Goal: Information Seeking & Learning: Learn about a topic

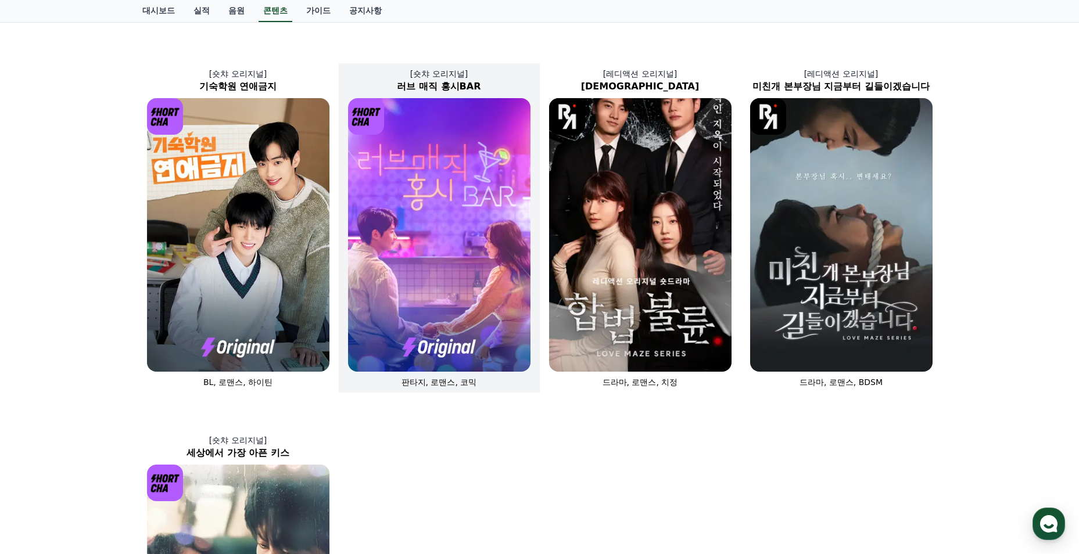
scroll to position [349, 0]
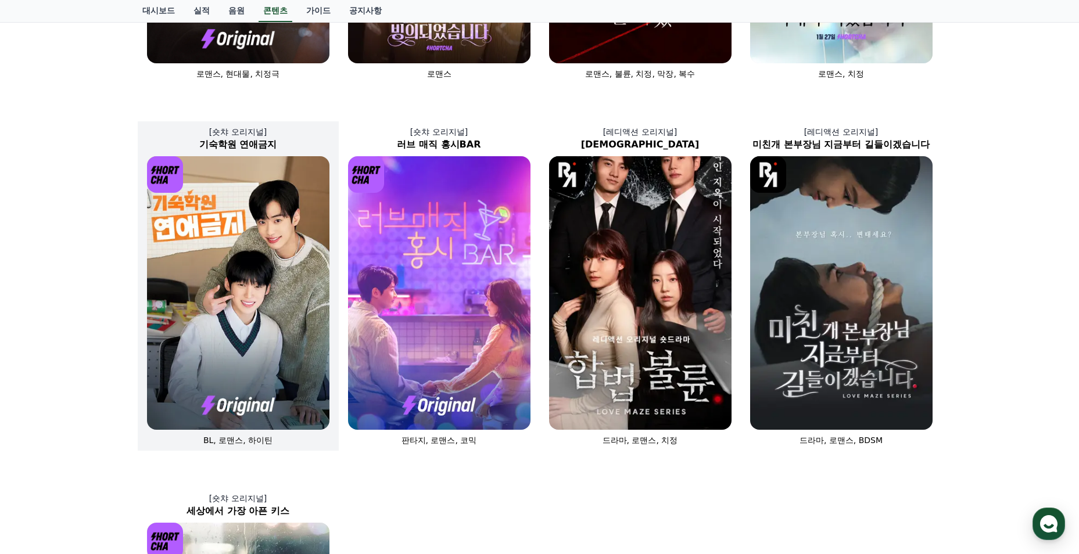
click at [304, 298] on img at bounding box center [238, 293] width 182 height 274
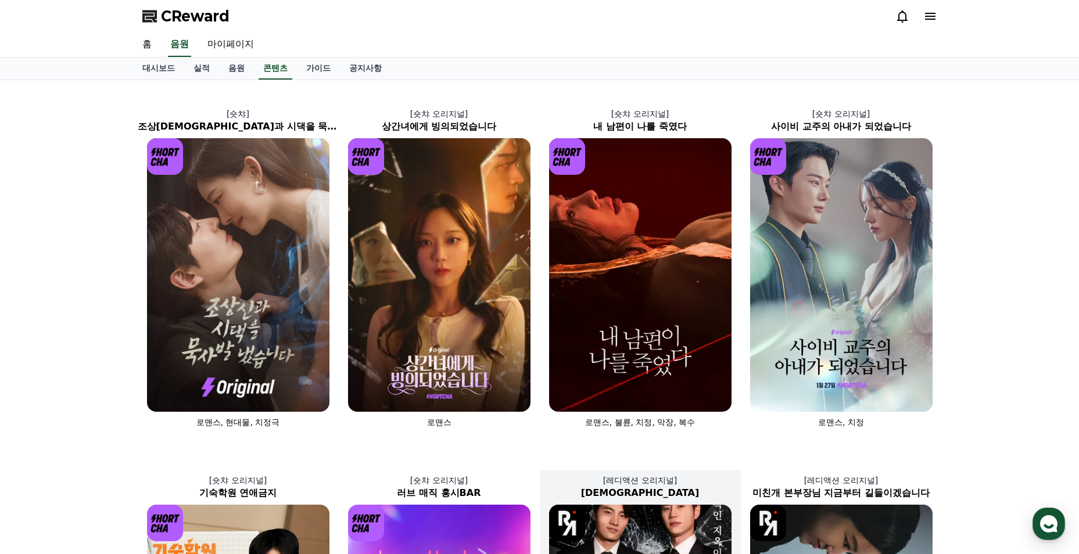
scroll to position [349, 0]
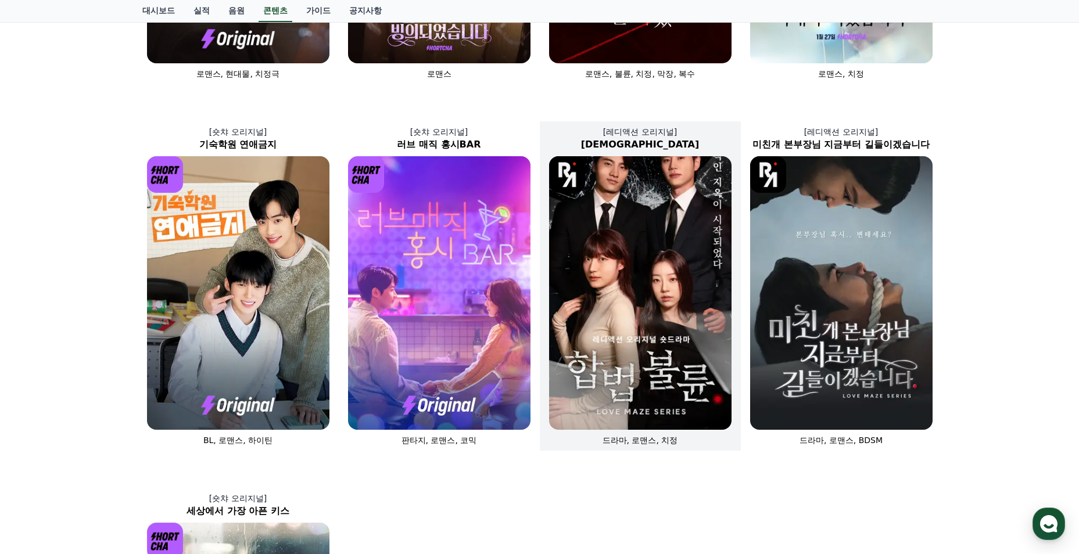
click at [638, 316] on img at bounding box center [640, 293] width 182 height 274
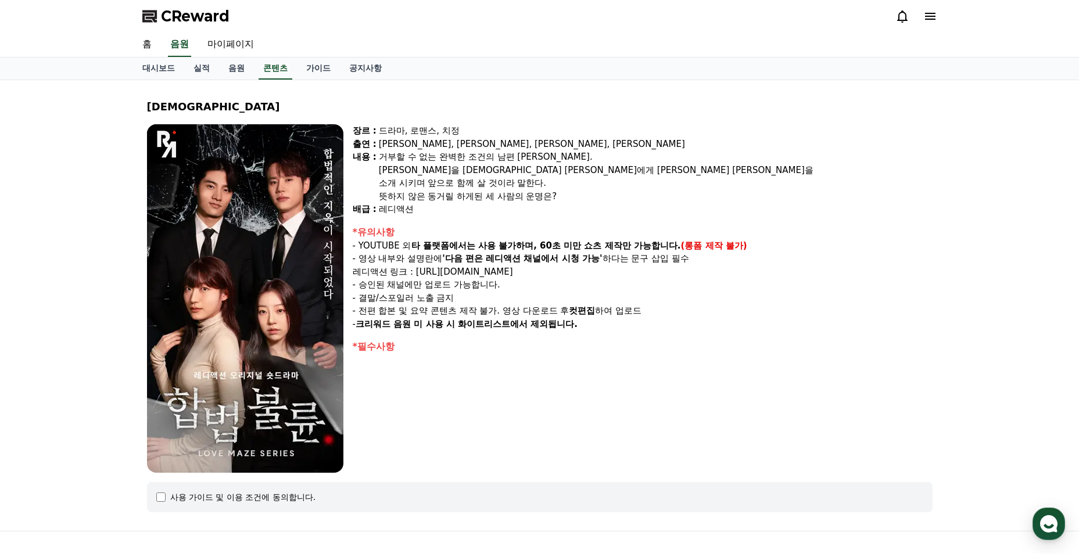
click at [279, 261] on img at bounding box center [245, 298] width 196 height 349
click at [184, 52] on link "음원" at bounding box center [179, 45] width 23 height 24
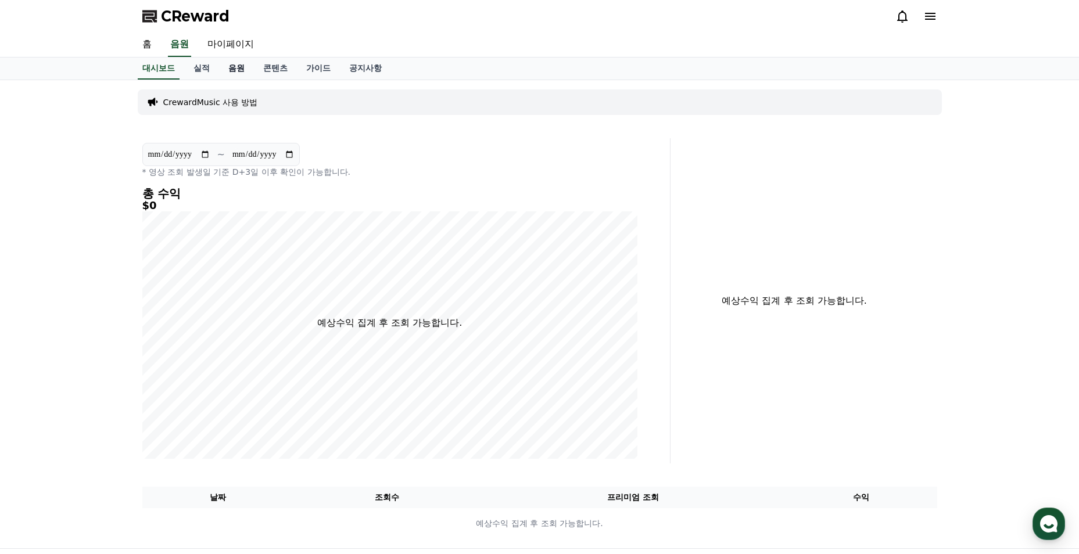
click at [232, 73] on link "음원" at bounding box center [236, 69] width 35 height 22
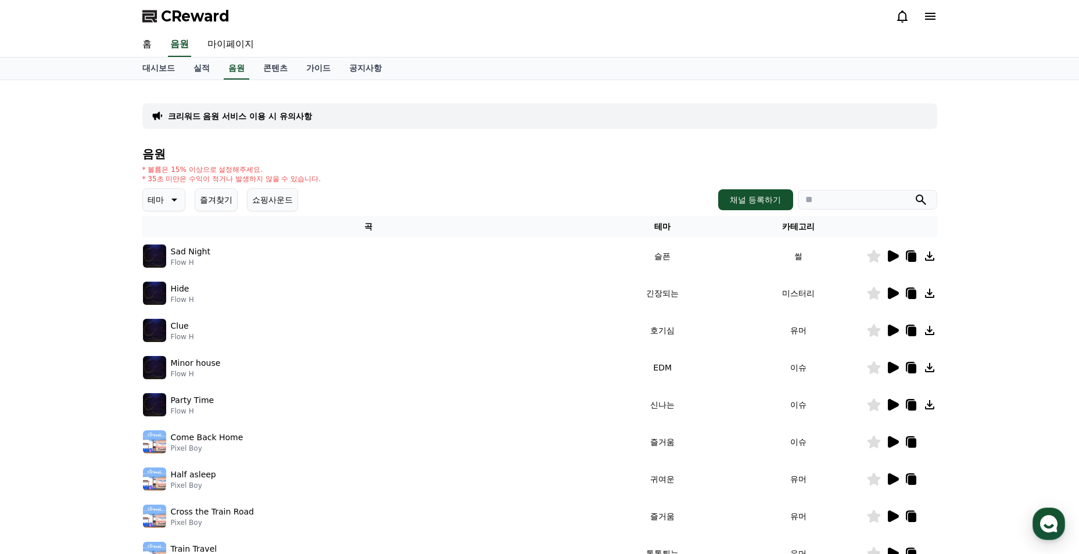
click at [834, 207] on input "search" at bounding box center [867, 200] width 139 height 20
click at [914, 193] on button "submit" at bounding box center [921, 200] width 14 height 14
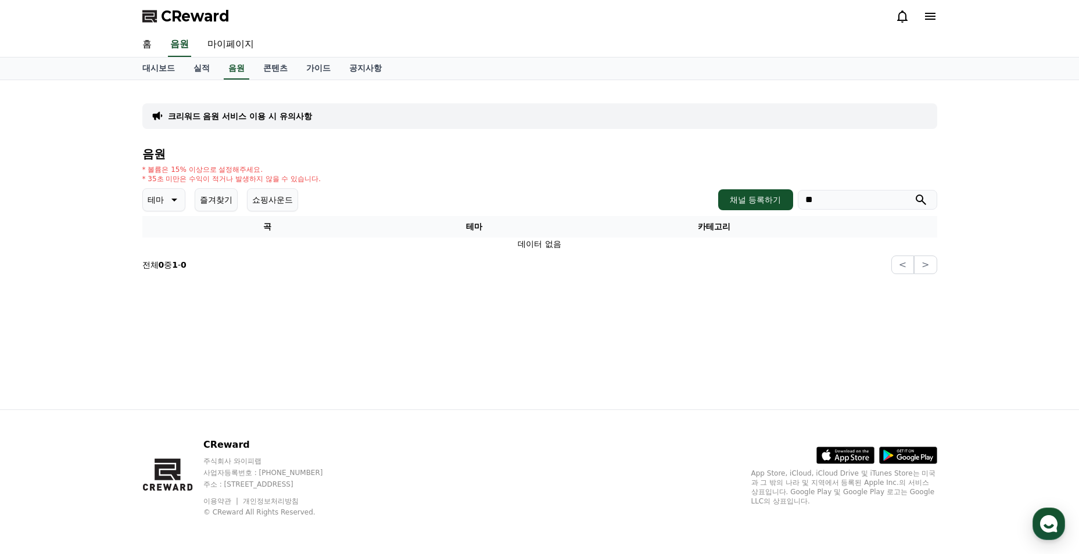
click at [834, 207] on input "**" at bounding box center [867, 200] width 139 height 20
type input "*"
click at [914, 193] on button "submit" at bounding box center [921, 200] width 14 height 14
click at [849, 203] on input "****" at bounding box center [867, 200] width 139 height 20
type input "**"
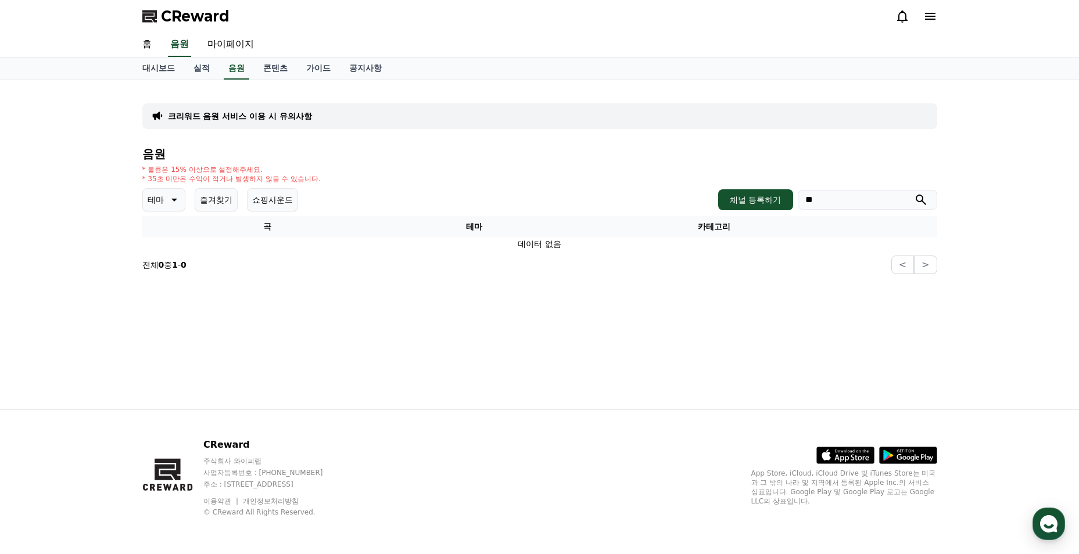
click at [914, 193] on button "submit" at bounding box center [921, 200] width 14 height 14
click at [234, 61] on link "음원" at bounding box center [237, 69] width 26 height 22
click at [235, 66] on link "음원" at bounding box center [237, 69] width 26 height 22
click at [216, 66] on link "실적" at bounding box center [201, 69] width 35 height 22
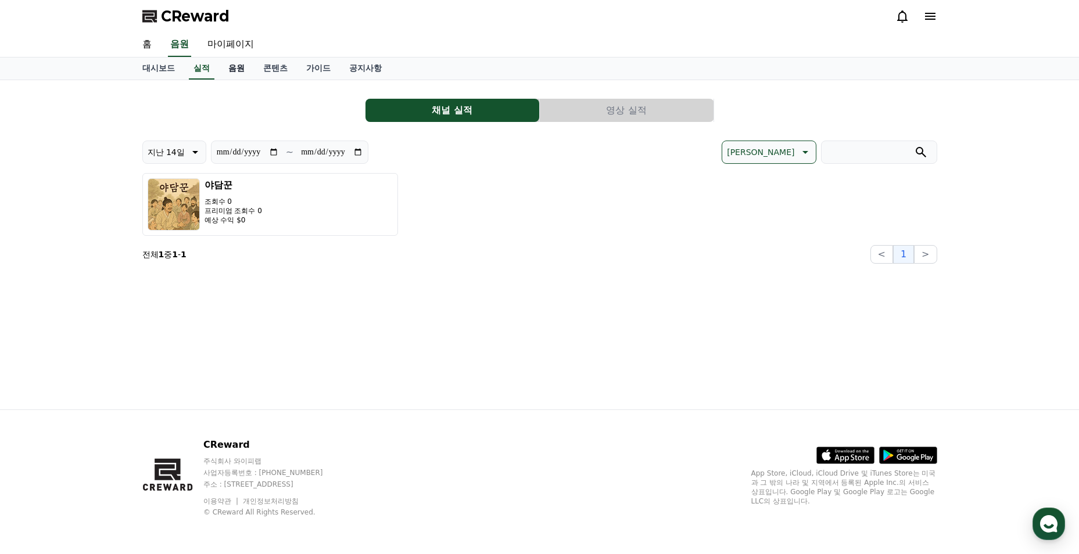
click at [229, 71] on link "음원" at bounding box center [236, 69] width 35 height 22
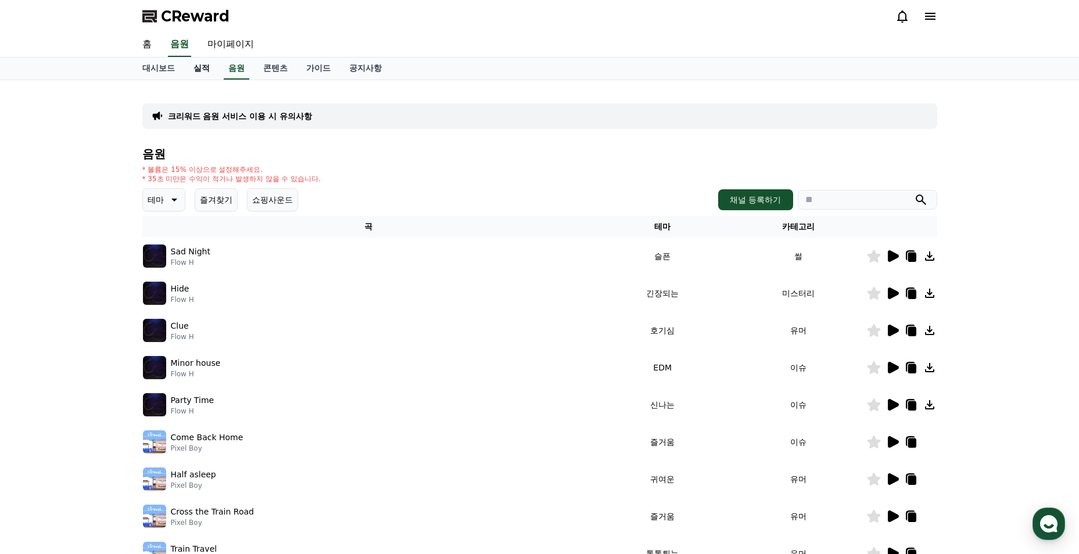
click at [203, 70] on link "실적" at bounding box center [201, 69] width 35 height 22
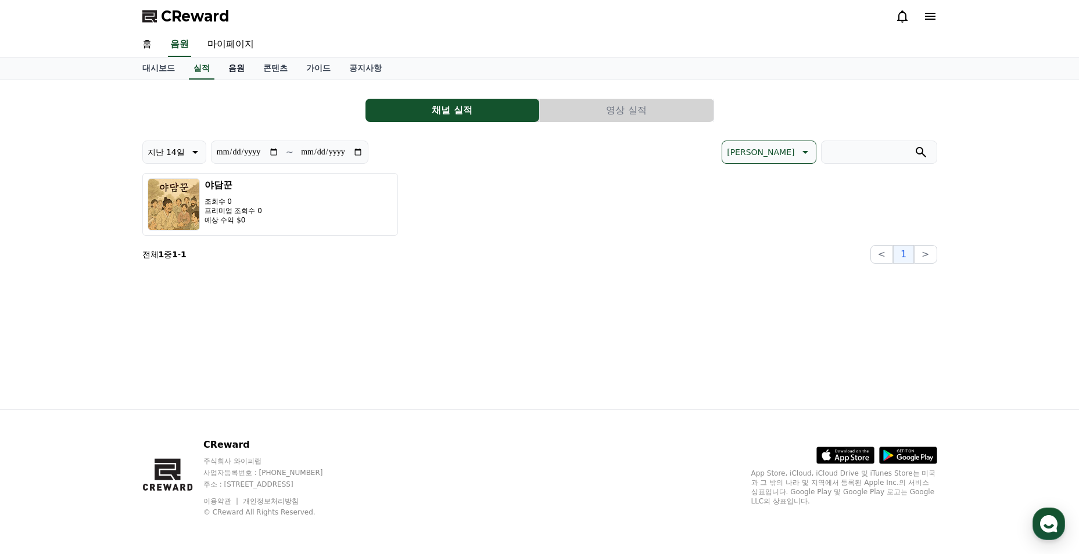
click at [225, 70] on link "음원" at bounding box center [236, 69] width 35 height 22
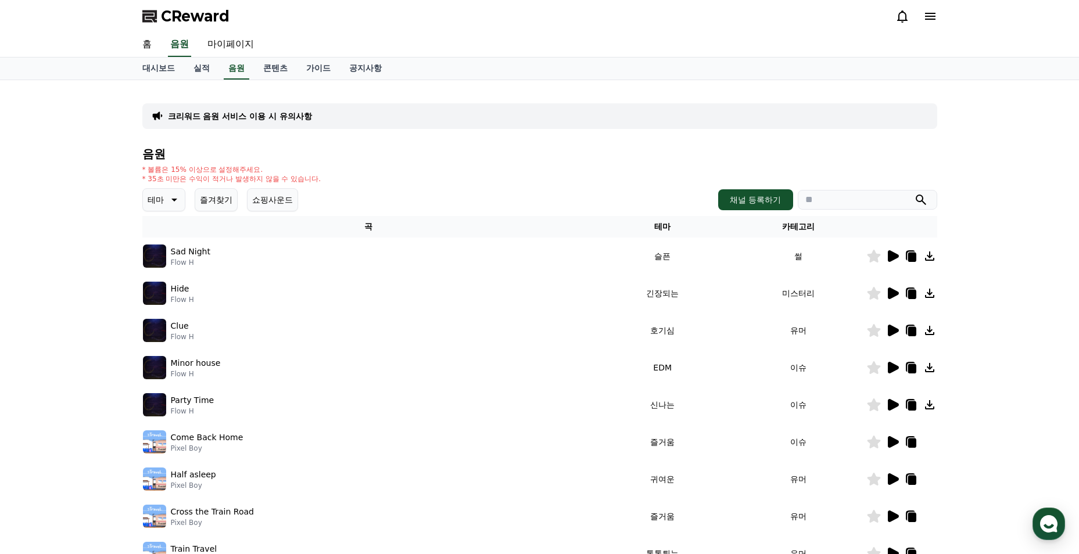
click at [802, 294] on td "미스터리" at bounding box center [798, 293] width 136 height 37
click at [161, 203] on p "테마" at bounding box center [156, 200] width 16 height 16
click at [164, 322] on button "통통튀는" at bounding box center [165, 324] width 42 height 26
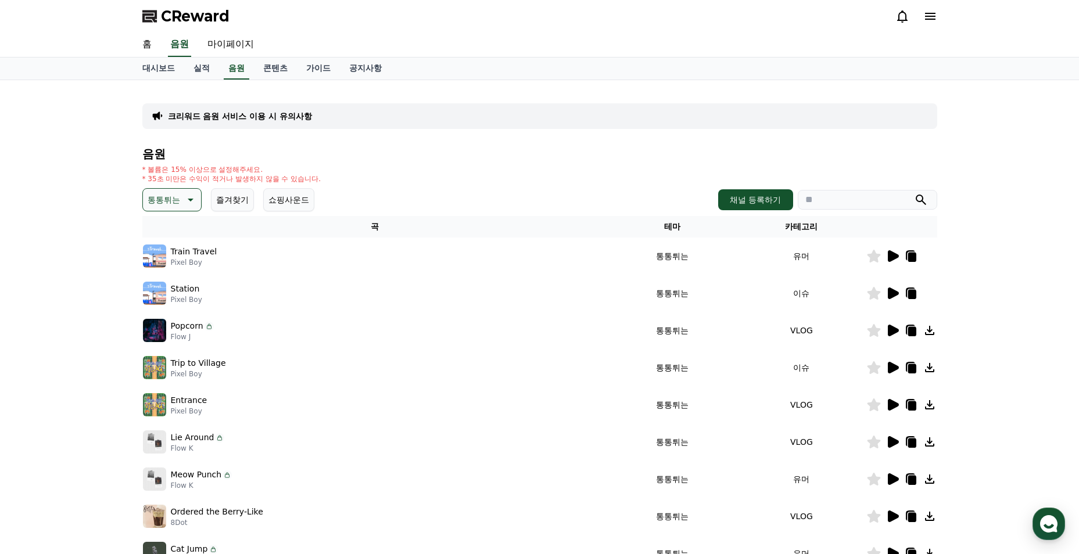
click at [165, 204] on p "통통튀는" at bounding box center [164, 200] width 33 height 16
click at [165, 260] on button "어두운" at bounding box center [161, 263] width 34 height 26
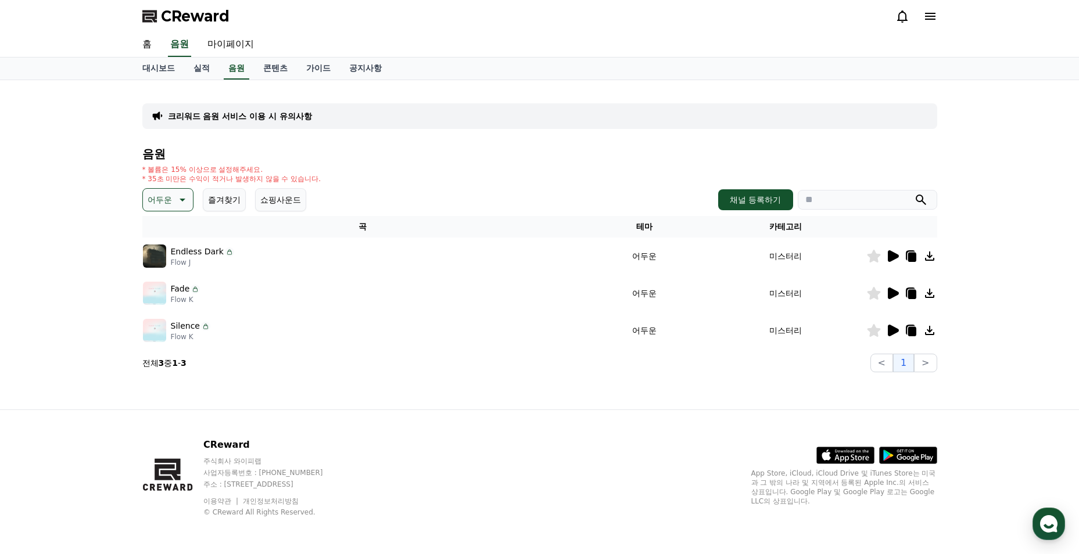
click at [889, 257] on icon at bounding box center [893, 256] width 11 height 12
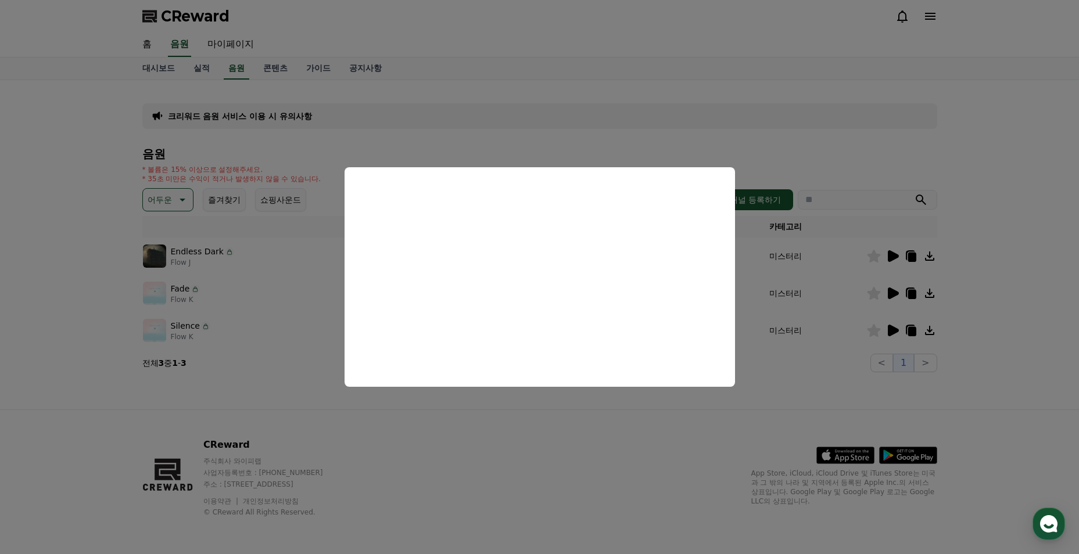
click at [277, 320] on button "close modal" at bounding box center [539, 277] width 1079 height 554
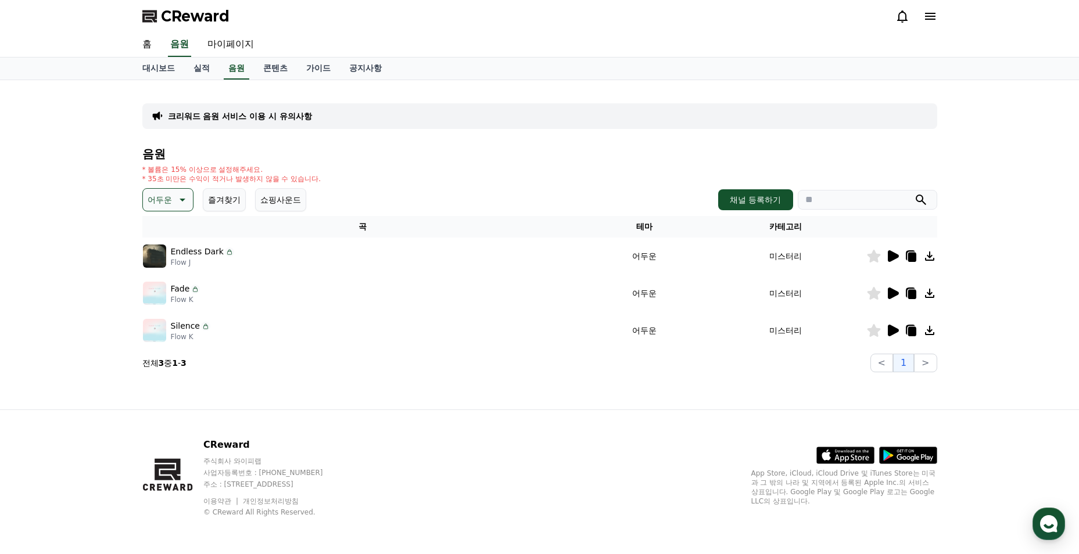
click at [888, 292] on icon at bounding box center [893, 294] width 11 height 12
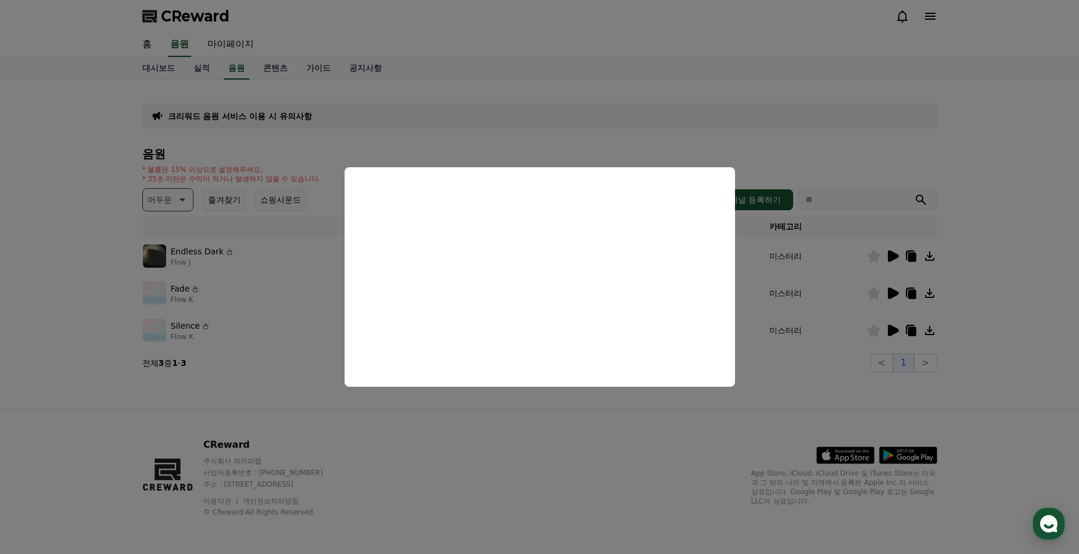
click at [172, 201] on button "close modal" at bounding box center [539, 277] width 1079 height 554
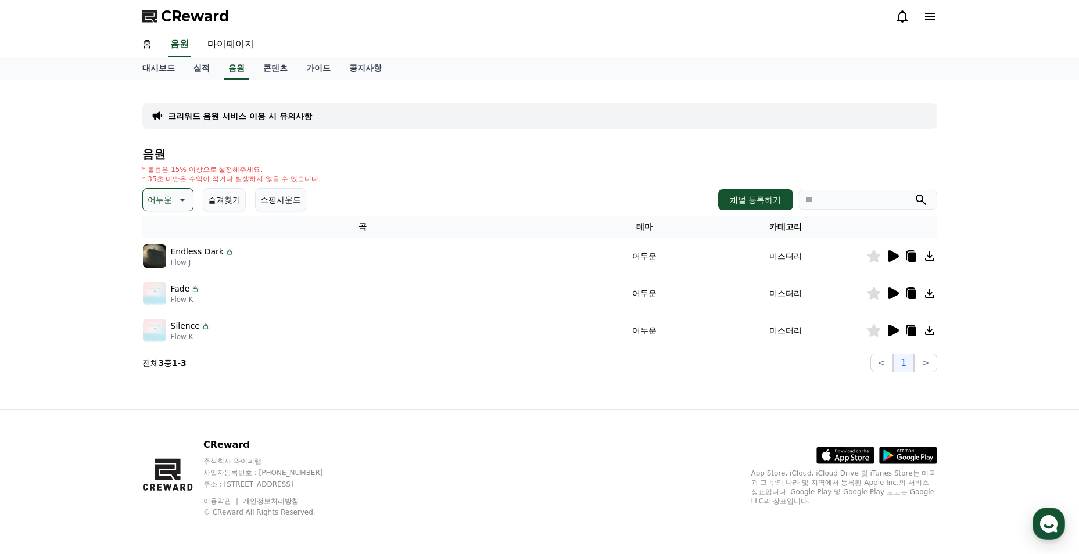
click at [172, 201] on button "어두운" at bounding box center [167, 199] width 51 height 23
click at [174, 295] on button "긴장되는" at bounding box center [165, 296] width 42 height 26
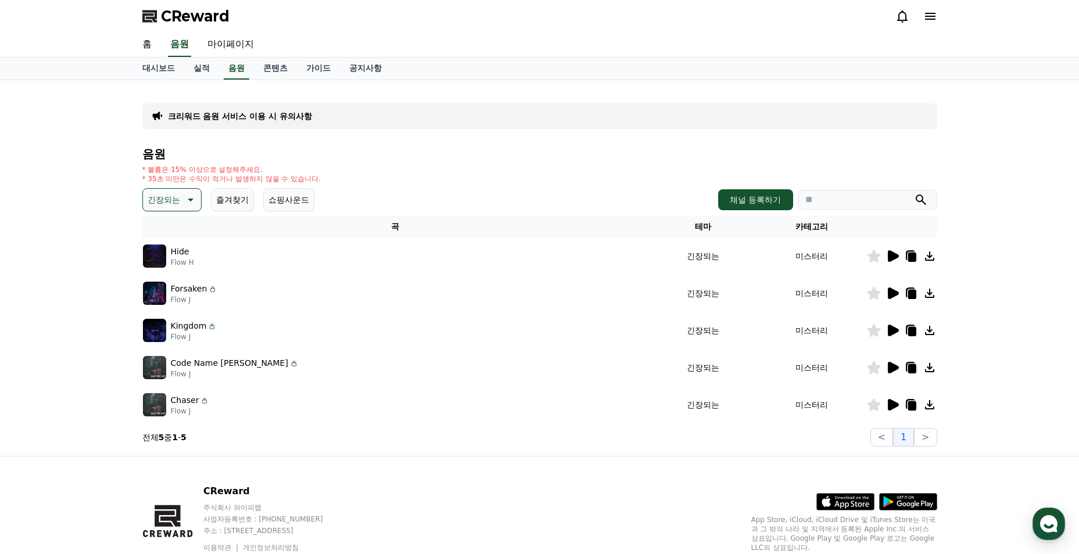
click at [891, 259] on icon at bounding box center [893, 256] width 11 height 12
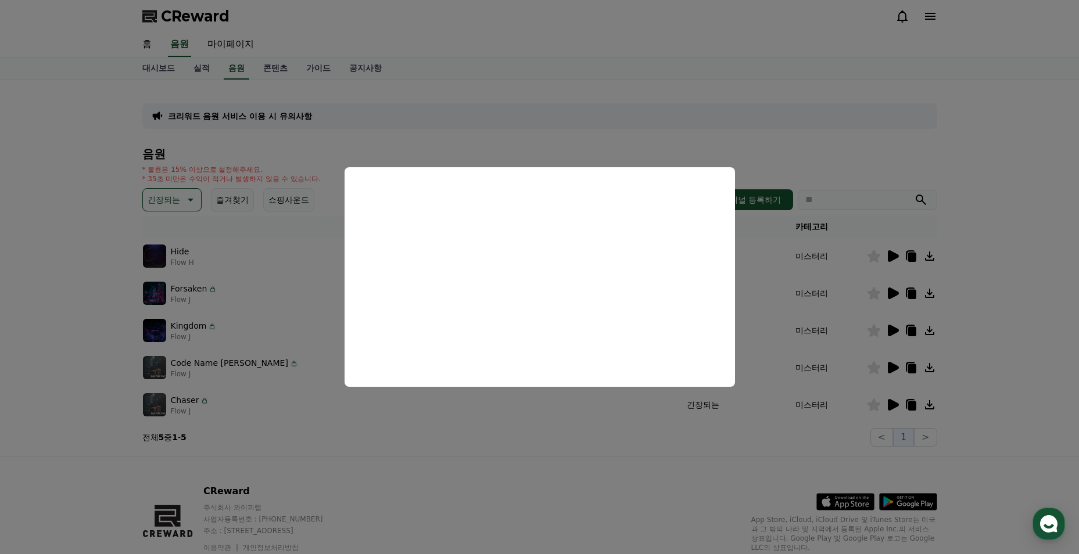
click at [476, 411] on button "close modal" at bounding box center [539, 277] width 1079 height 554
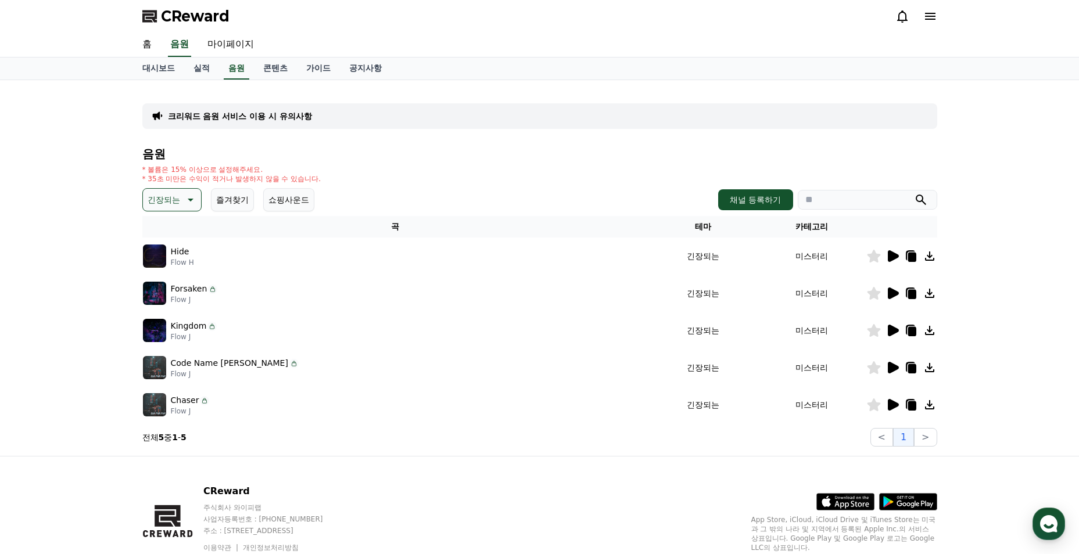
click at [893, 300] on td at bounding box center [901, 293] width 71 height 37
click at [890, 295] on icon at bounding box center [893, 294] width 11 height 12
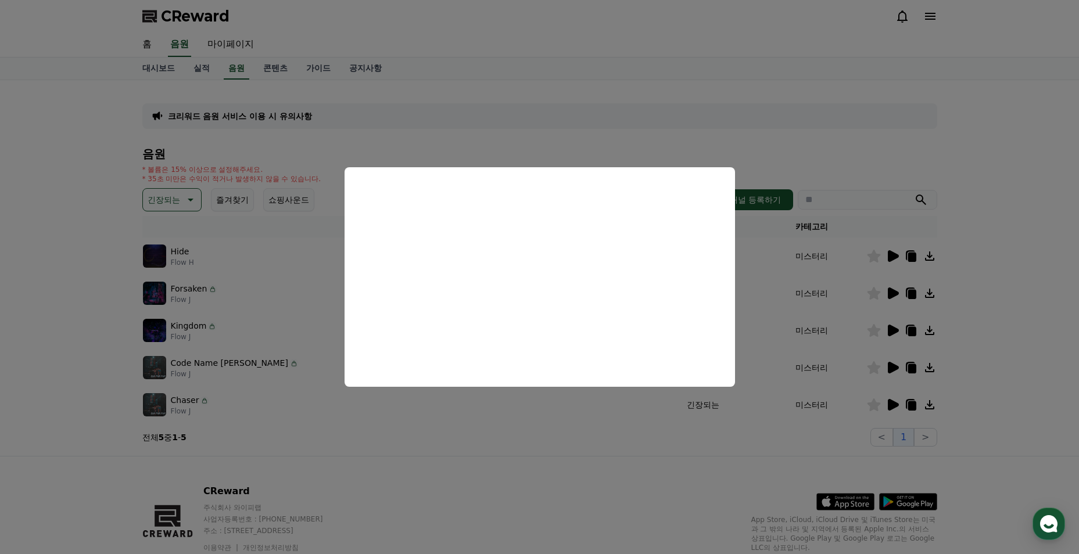
click at [467, 412] on button "close modal" at bounding box center [539, 277] width 1079 height 554
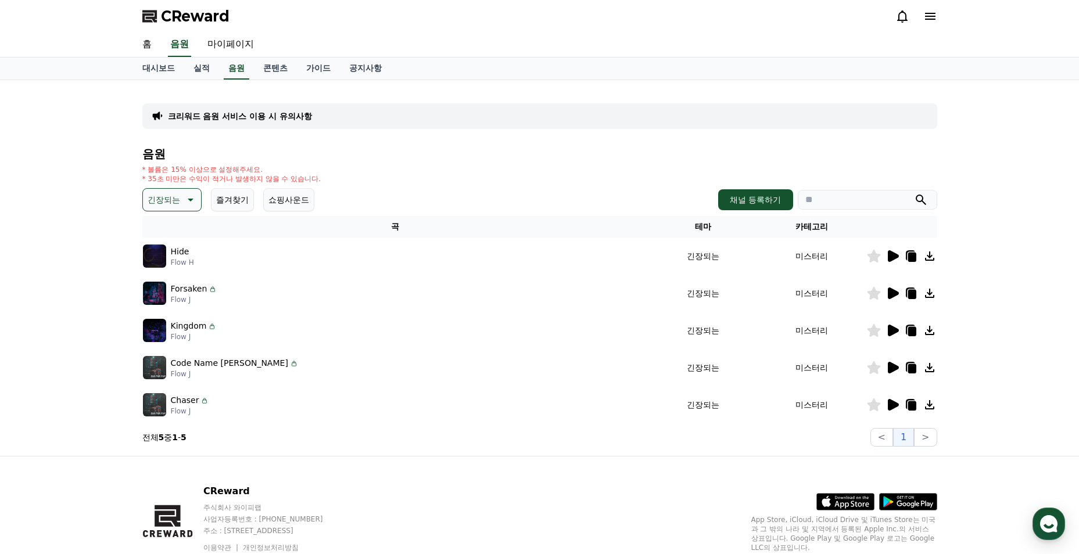
click at [249, 119] on p "크리워드 음원 서비스 이용 시 유의사항" at bounding box center [240, 116] width 144 height 12
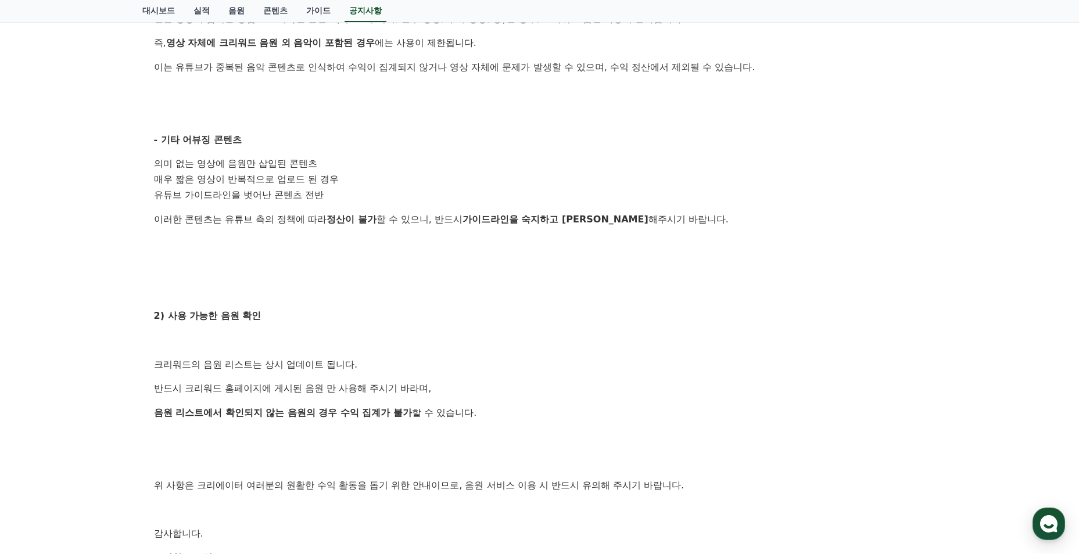
scroll to position [639, 0]
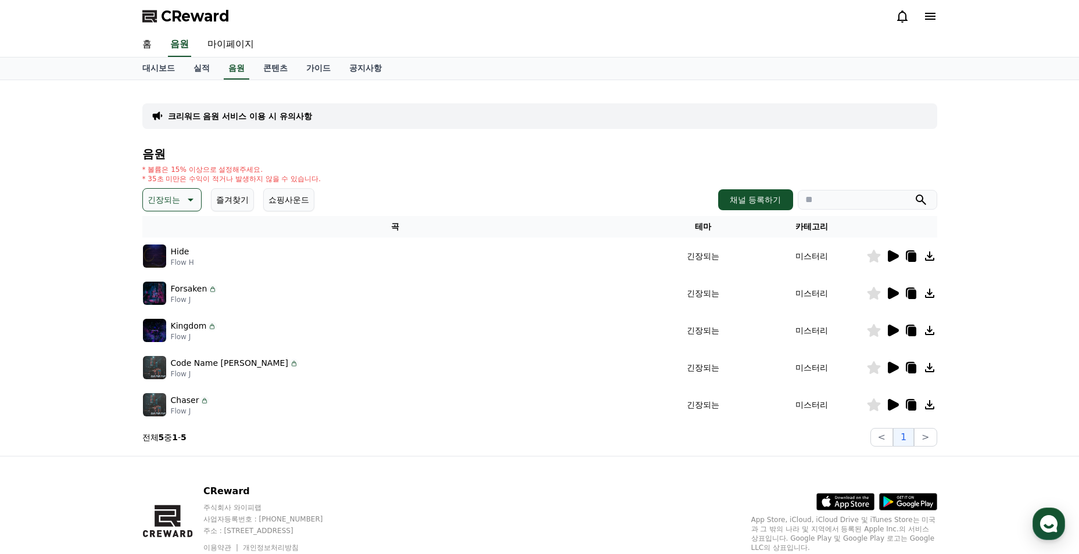
click at [911, 329] on icon at bounding box center [911, 331] width 8 height 9
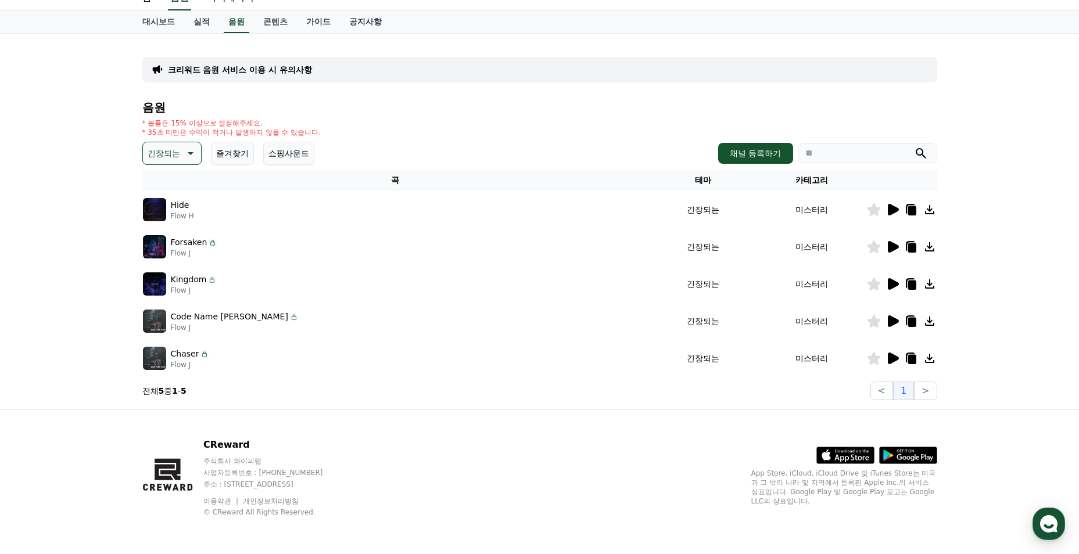
click at [888, 321] on icon at bounding box center [893, 321] width 11 height 12
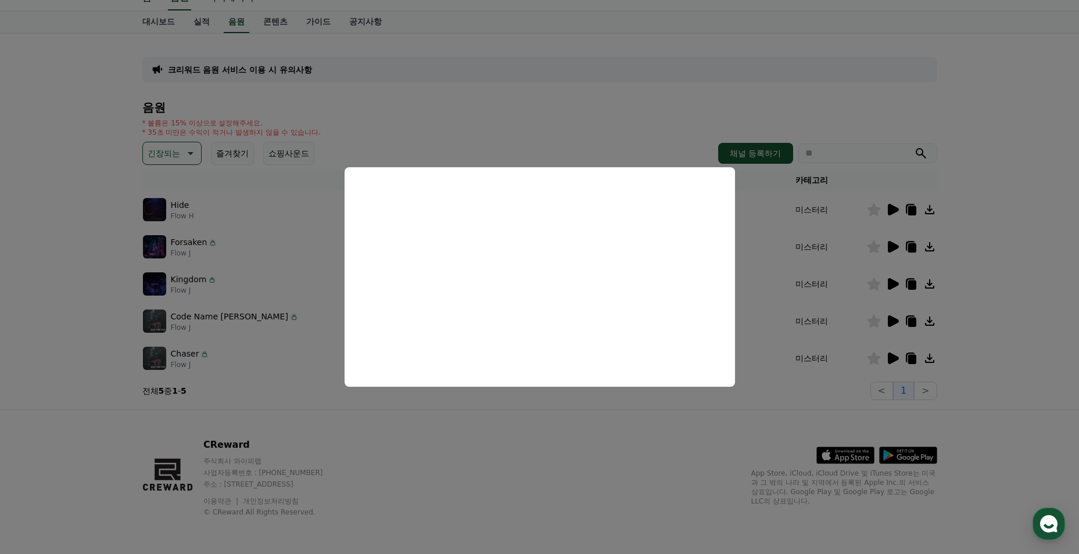
click at [609, 417] on button "close modal" at bounding box center [539, 277] width 1079 height 554
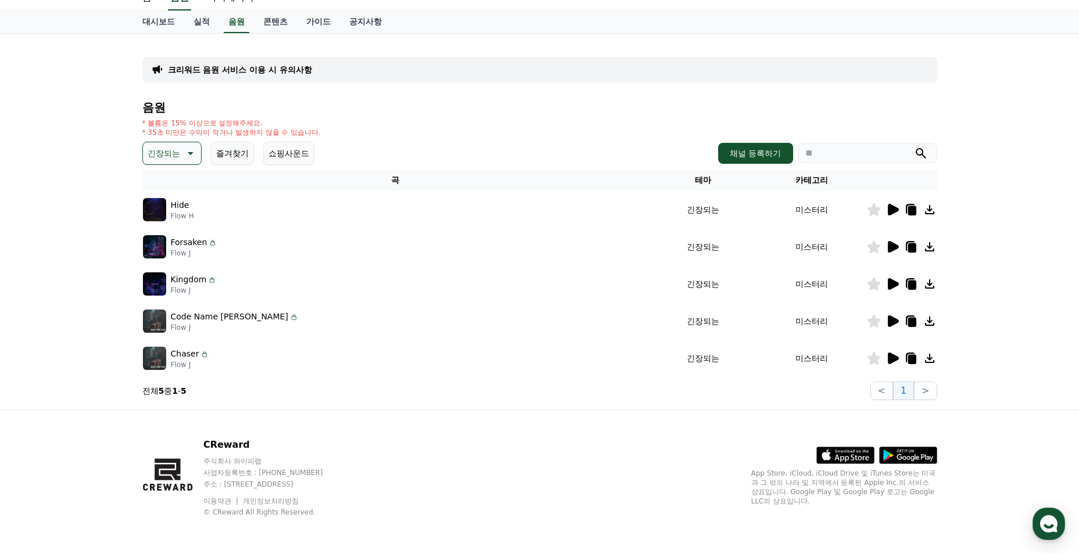
click at [889, 319] on icon at bounding box center [893, 321] width 11 height 12
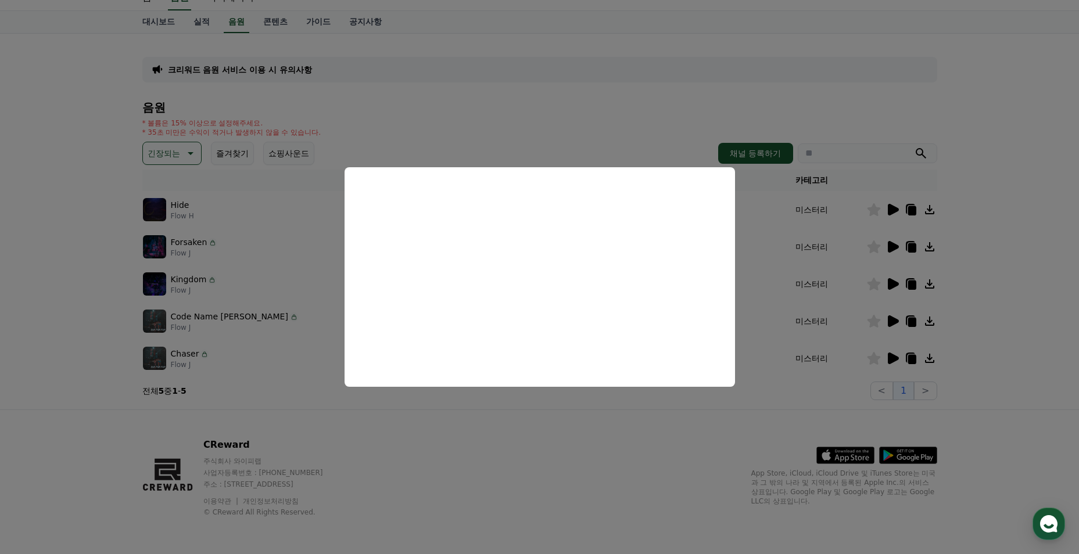
click at [695, 450] on button "close modal" at bounding box center [539, 277] width 1079 height 554
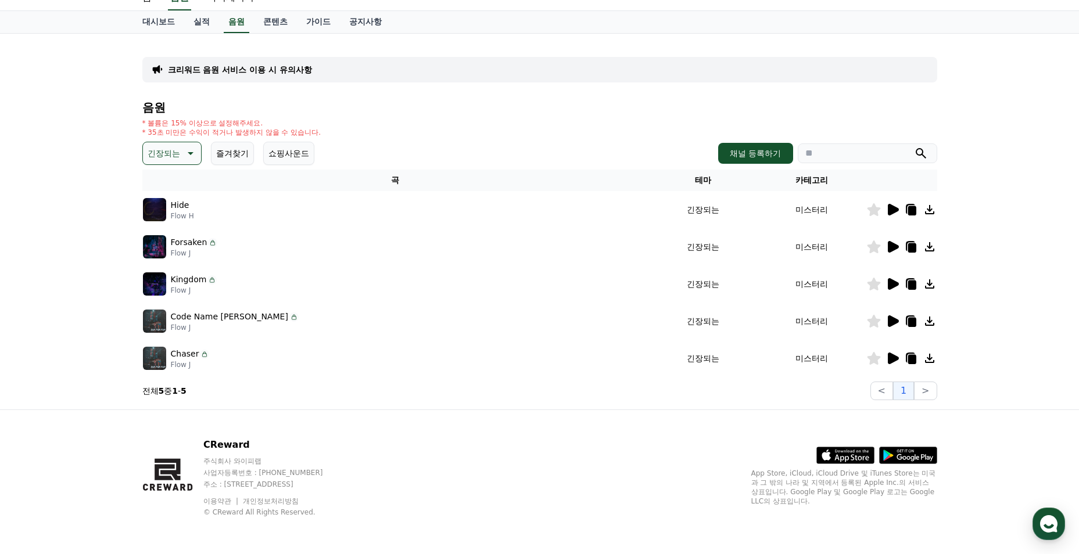
click at [891, 360] on icon at bounding box center [893, 359] width 11 height 12
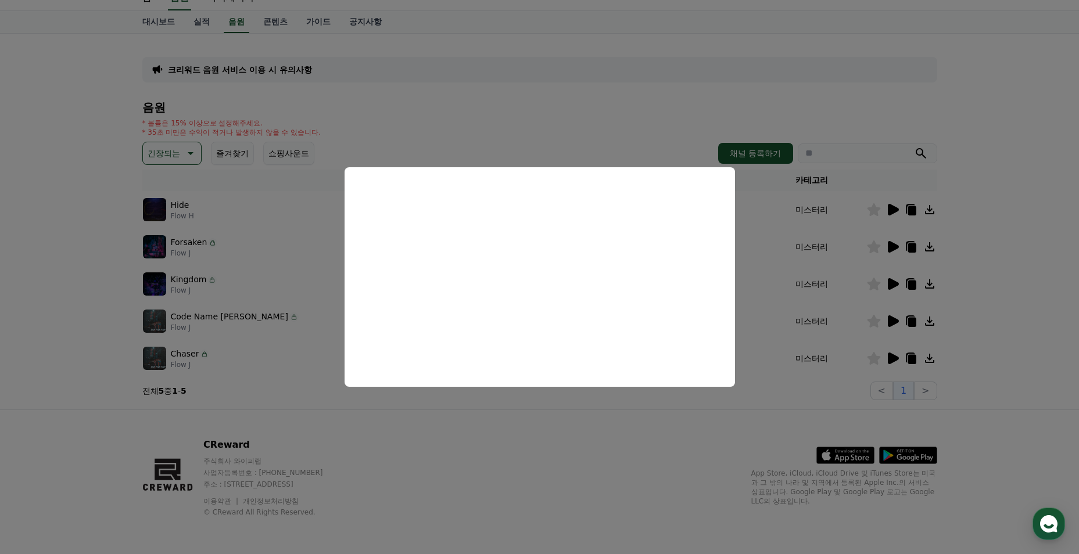
click at [615, 456] on button "close modal" at bounding box center [539, 277] width 1079 height 554
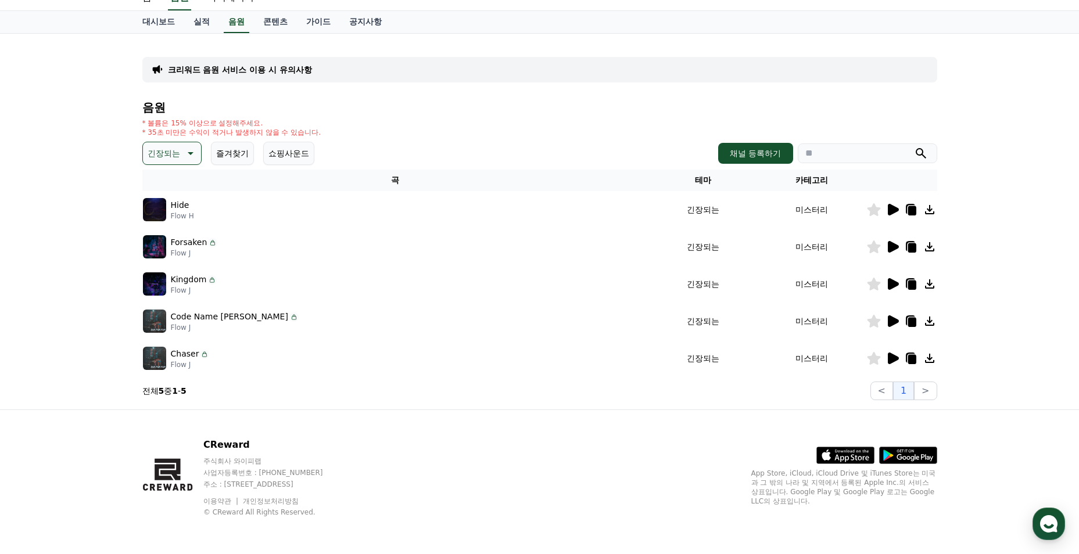
scroll to position [0, 0]
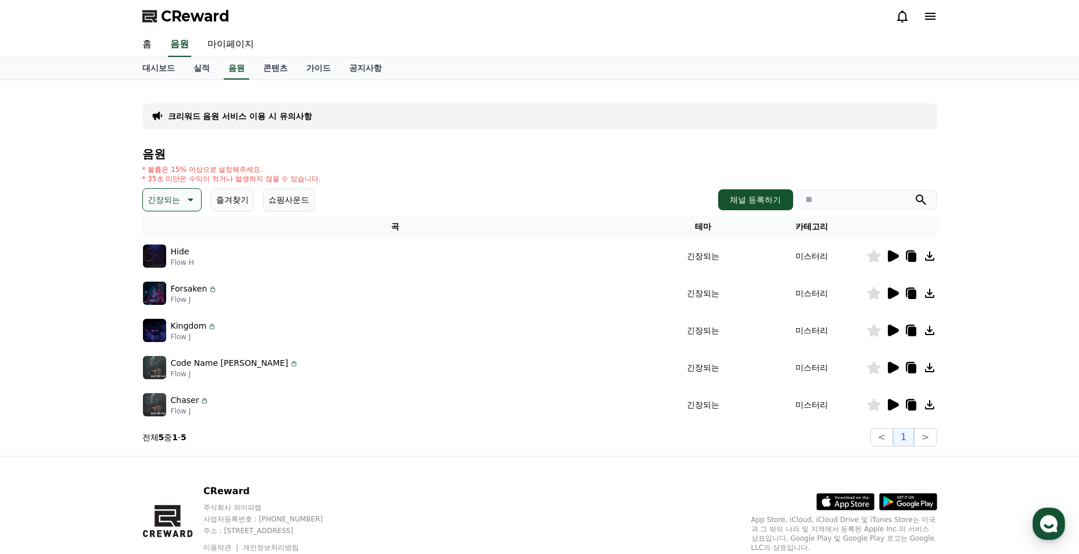
click at [277, 193] on button "쇼핑사운드" at bounding box center [288, 199] width 51 height 23
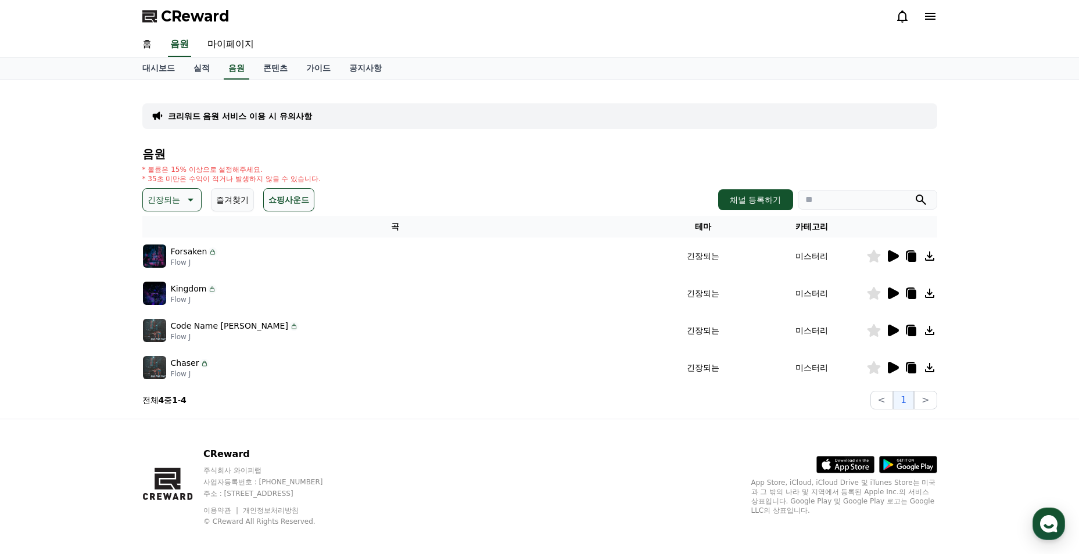
click at [274, 200] on button "쇼핑사운드" at bounding box center [288, 199] width 51 height 23
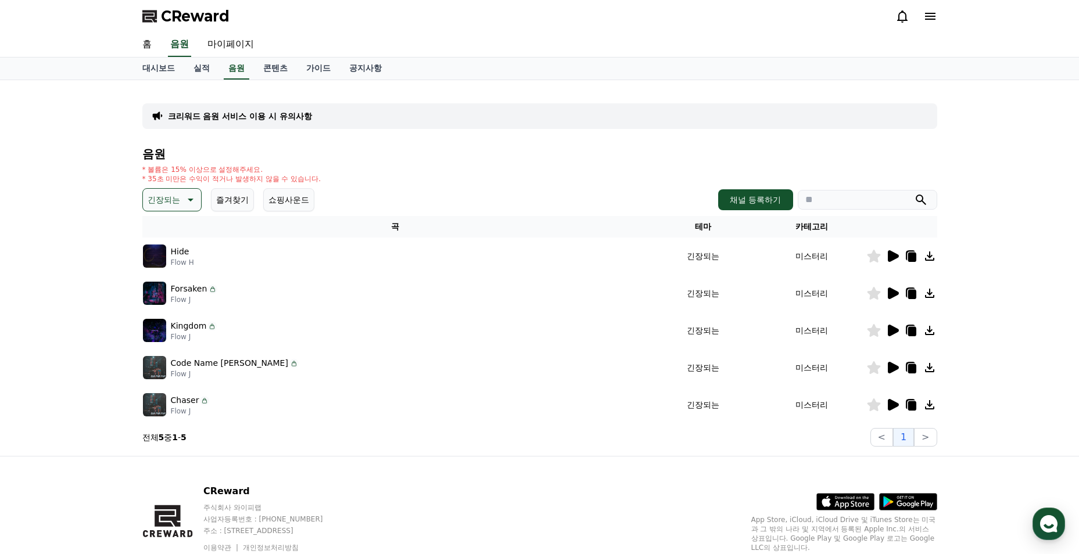
click at [185, 206] on icon at bounding box center [189, 200] width 14 height 14
click at [421, 161] on div "음원 * 볼륨은 15% 이상으로 설정해주세요. * 35초 미만은 수익이 적거나 발생하지 않을 수 있습니다. 긴장되는 테마 전체 환상적인 호기심…" at bounding box center [539, 297] width 795 height 299
drag, startPoint x: 759, startPoint y: 229, endPoint x: 774, endPoint y: 228, distance: 14.5
click at [760, 229] on th "카테고리" at bounding box center [811, 226] width 109 height 21
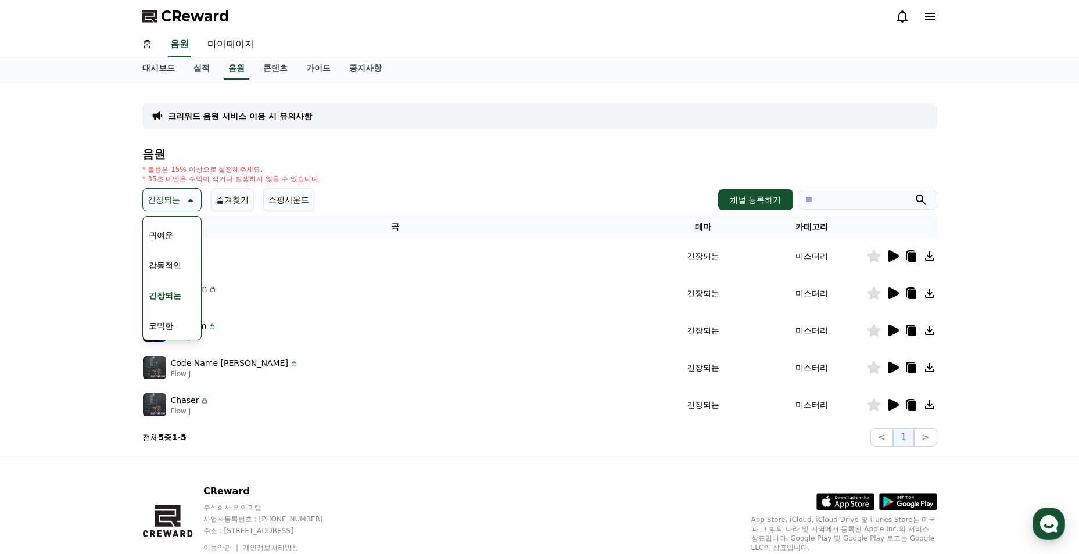
click at [788, 228] on th "카테고리" at bounding box center [811, 226] width 109 height 21
click at [173, 291] on div "전체 환상적인 호기심 어두운 밝은 통통튀는 신나는 반전 웅장한 드라마틱 즐거움 분위기있는 EDM 그루브 슬픈 잔잔한 귀여운 감동적인 긴장되는 …" at bounding box center [172, 213] width 56 height 600
click at [150, 289] on button "EDM" at bounding box center [158, 289] width 28 height 26
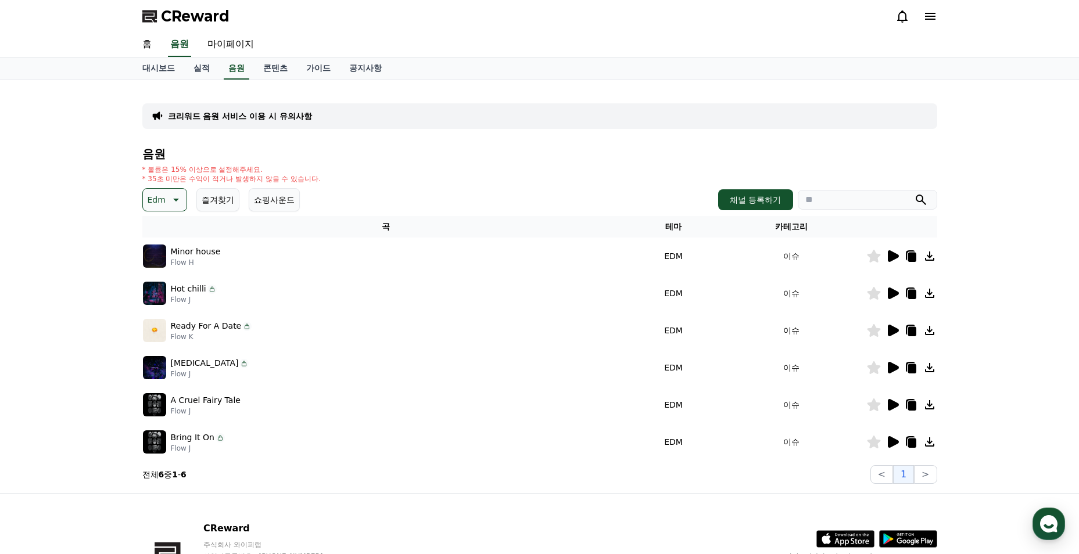
click at [890, 254] on icon at bounding box center [893, 256] width 11 height 12
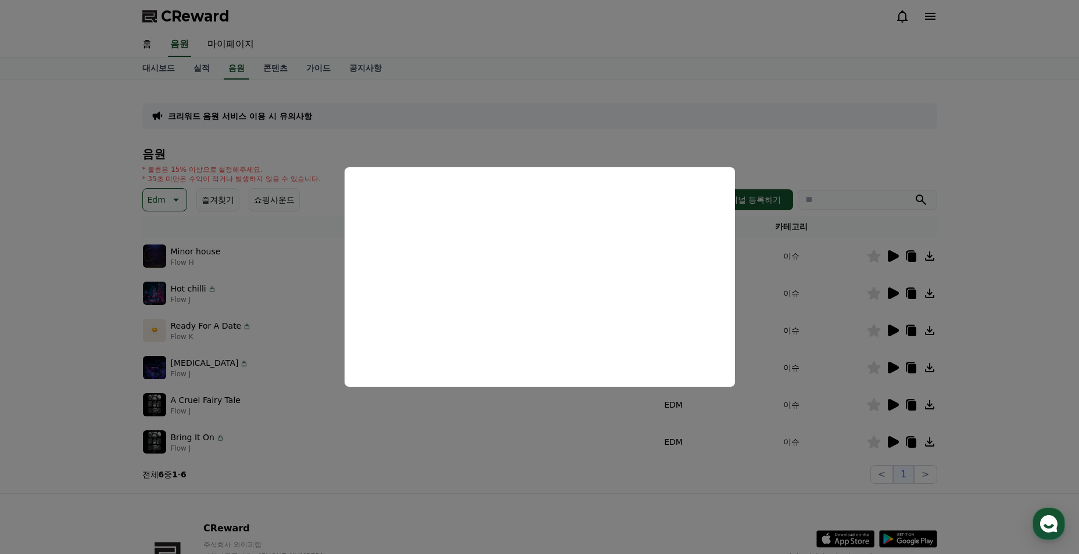
click at [331, 247] on button "close modal" at bounding box center [539, 277] width 1079 height 554
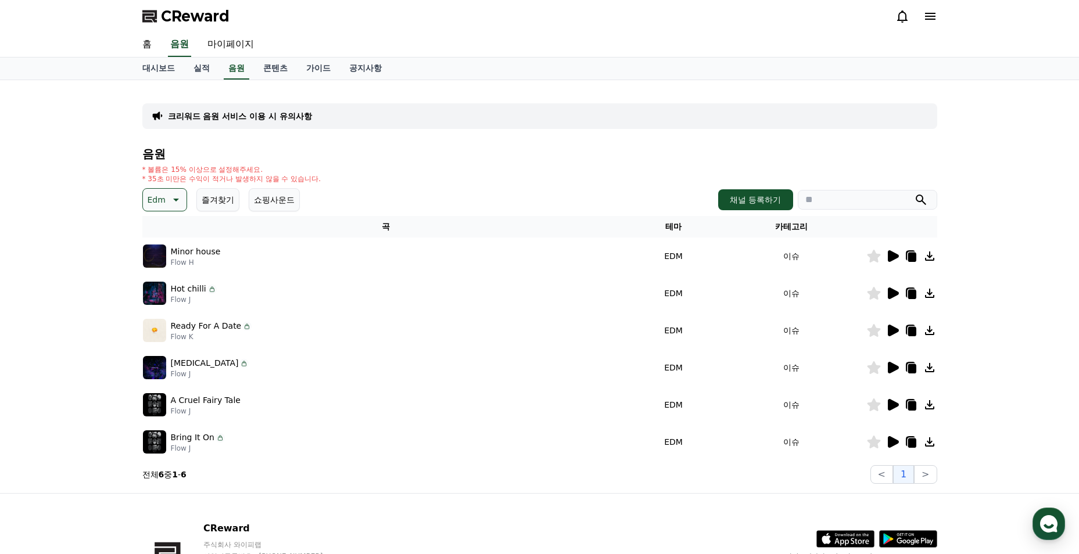
click at [175, 202] on icon at bounding box center [175, 200] width 14 height 14
click at [167, 317] on button "어두운" at bounding box center [161, 321] width 34 height 26
click at [169, 190] on button "어두운" at bounding box center [167, 199] width 51 height 23
click at [173, 259] on button "감동적인" at bounding box center [165, 266] width 42 height 26
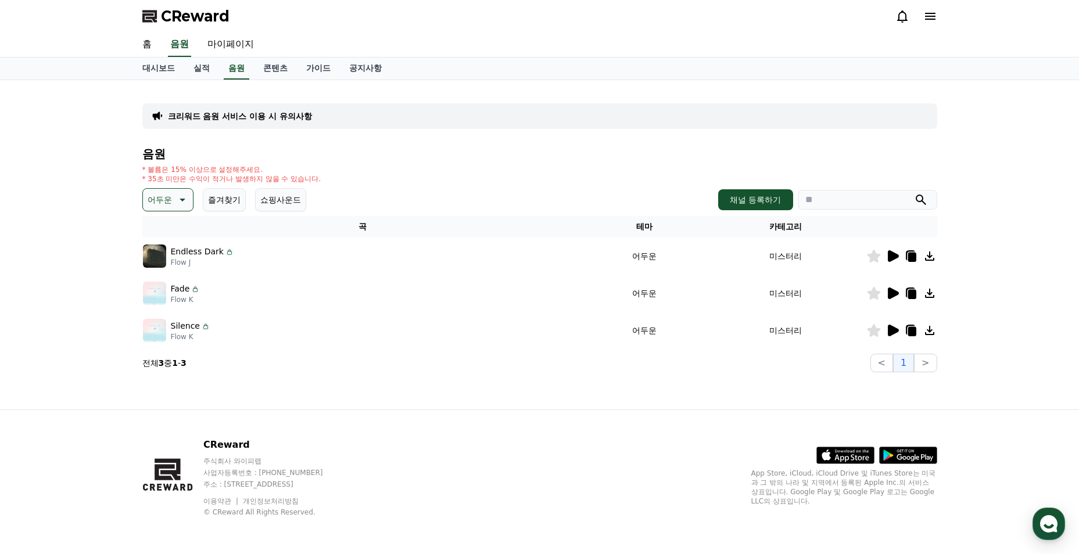
click at [860, 203] on input "search" at bounding box center [867, 200] width 139 height 20
type input "****"
click at [914, 193] on button "submit" at bounding box center [921, 200] width 14 height 14
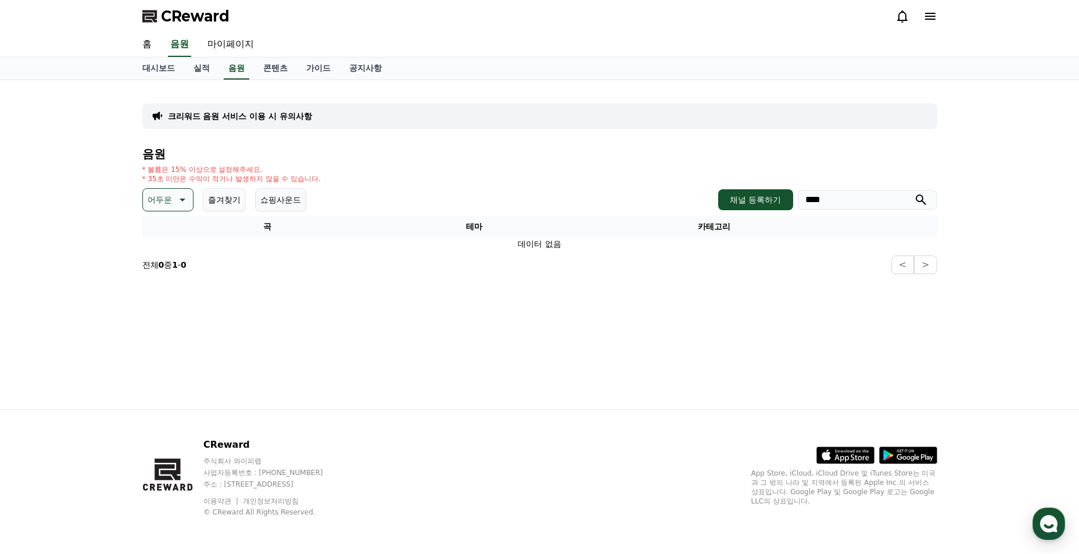
drag, startPoint x: 860, startPoint y: 202, endPoint x: 647, endPoint y: 218, distance: 214.5
click at [661, 216] on div "음원 * 볼륨은 15% 이상으로 설정해주세요. * 35초 미만은 수익이 적거나 발생하지 않을 수 있습니다. 어두운 즐겨찾기 쇼핑사운드 채널 등…" at bounding box center [539, 211] width 795 height 127
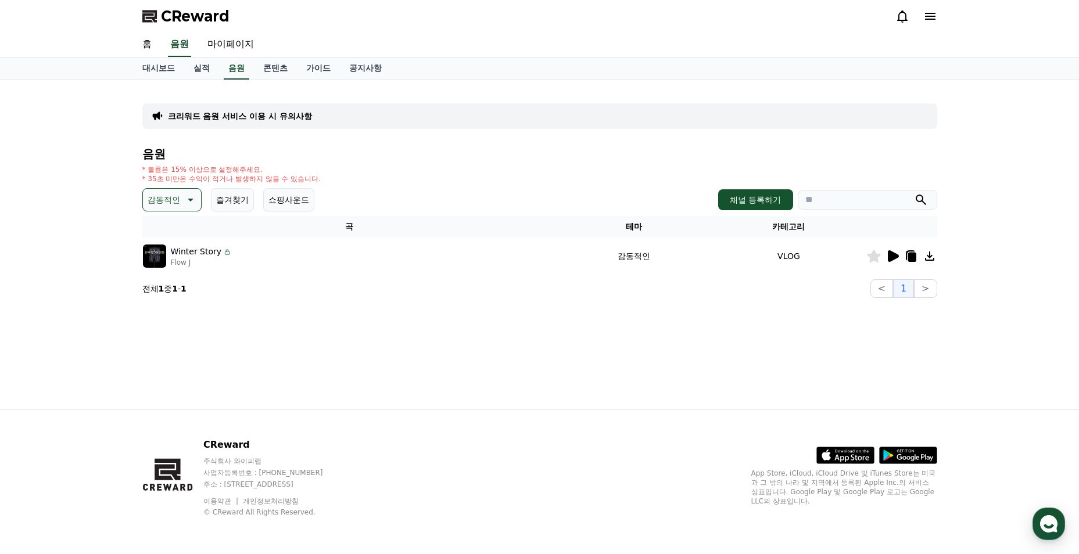
click at [179, 201] on p "감동적인" at bounding box center [164, 200] width 33 height 16
click at [172, 265] on button "환상적인" at bounding box center [165, 261] width 42 height 26
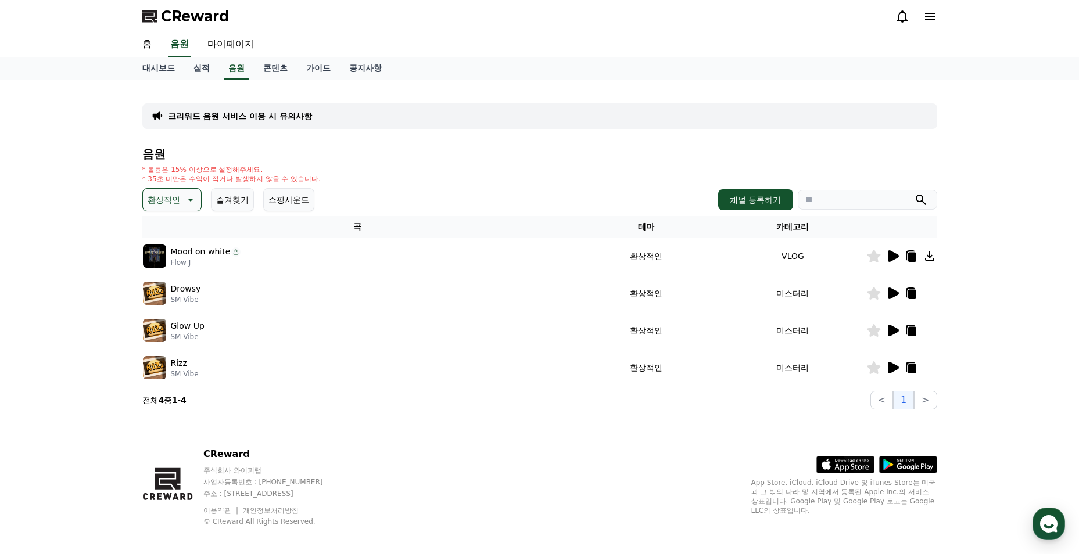
click at [893, 295] on icon at bounding box center [893, 294] width 11 height 12
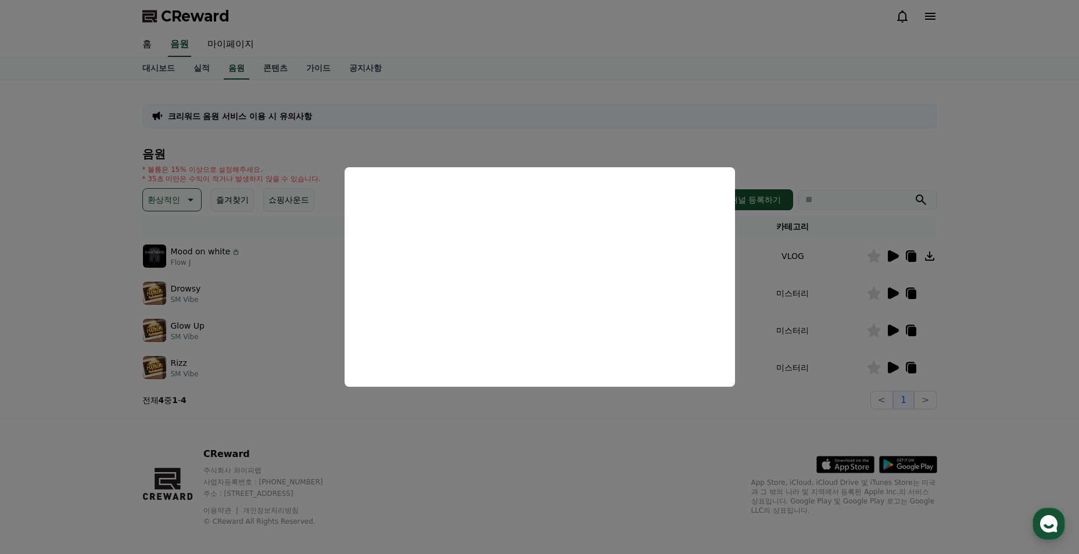
click at [558, 411] on button "close modal" at bounding box center [539, 277] width 1079 height 554
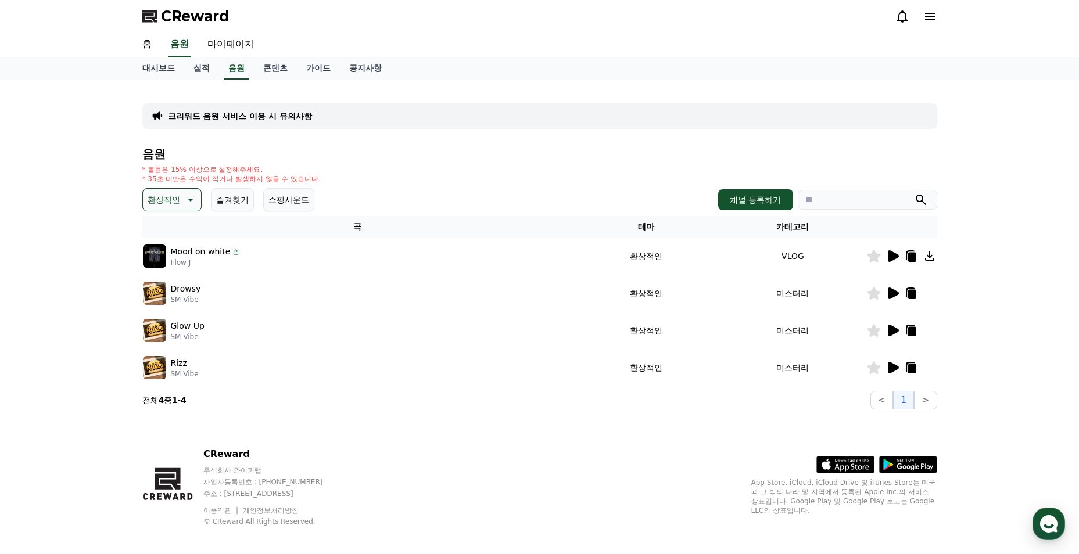
click at [175, 198] on p "환상적인" at bounding box center [164, 200] width 33 height 16
click at [171, 289] on button "호기심" at bounding box center [161, 291] width 34 height 26
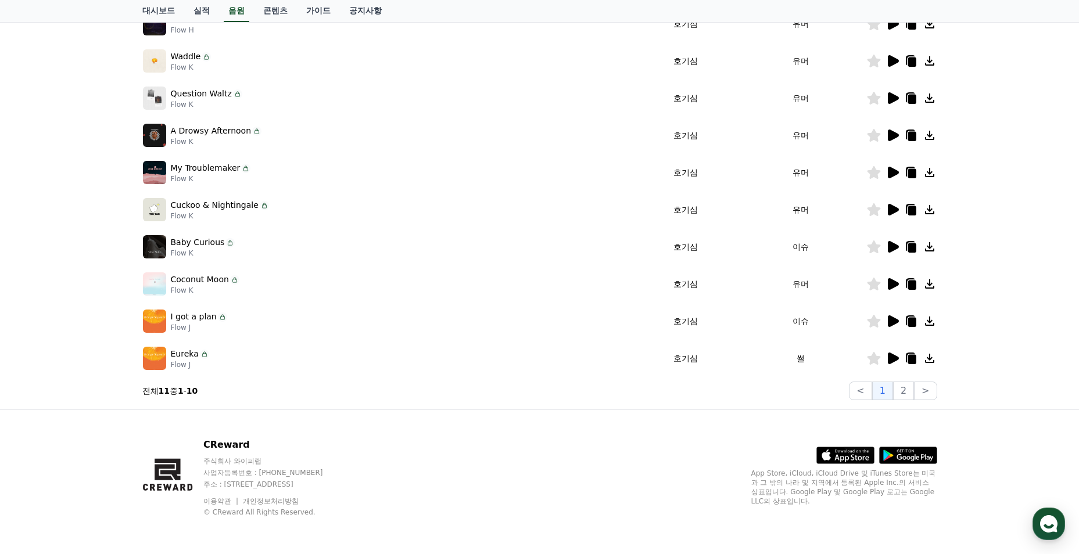
scroll to position [116, 0]
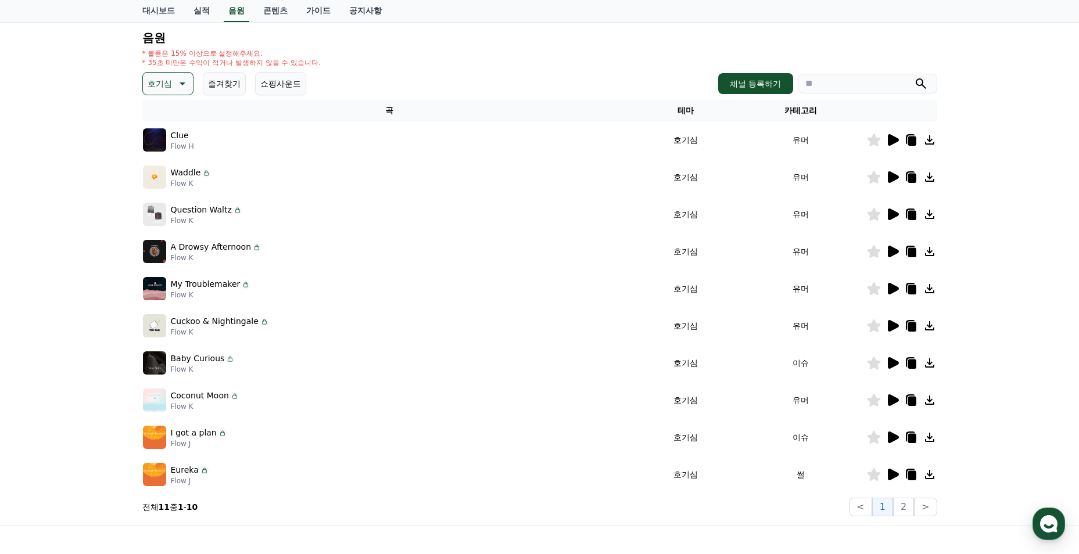
click at [171, 92] on button "호기심" at bounding box center [167, 83] width 51 height 23
click at [170, 202] on button "어두운" at bounding box center [161, 205] width 34 height 26
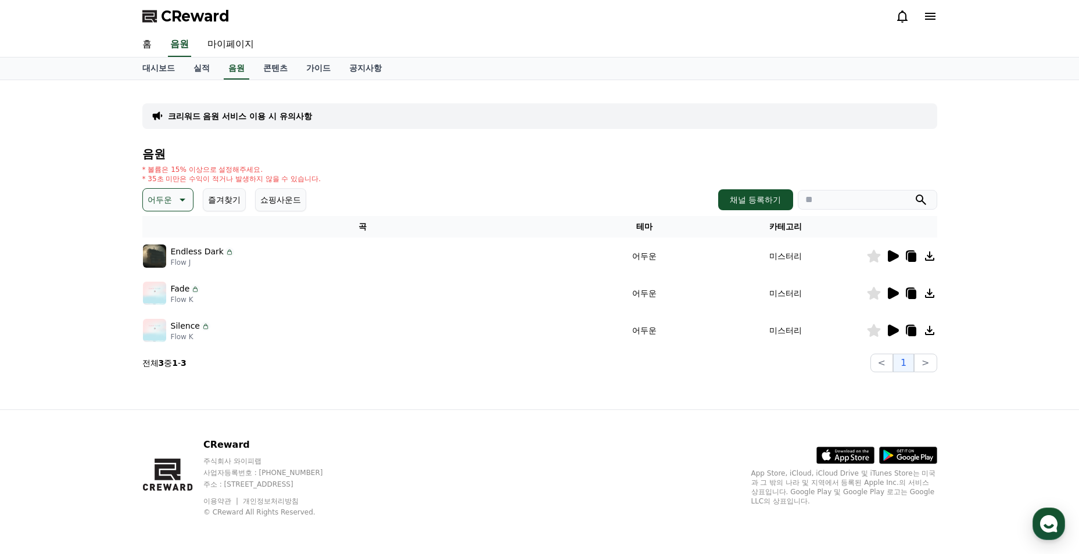
click at [875, 257] on icon at bounding box center [873, 256] width 13 height 13
click at [875, 295] on icon at bounding box center [873, 293] width 13 height 13
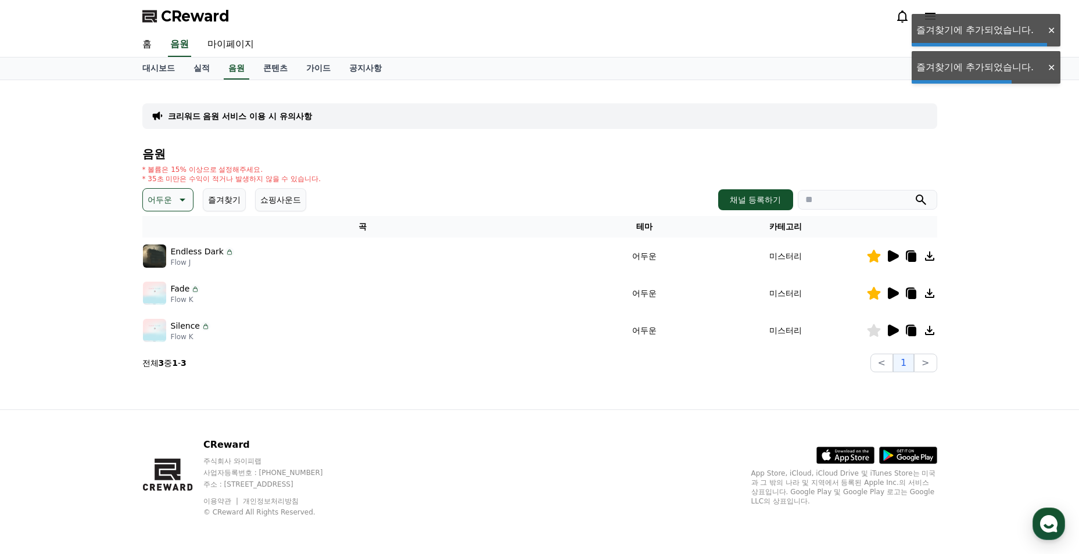
click at [876, 324] on icon at bounding box center [874, 330] width 14 height 13
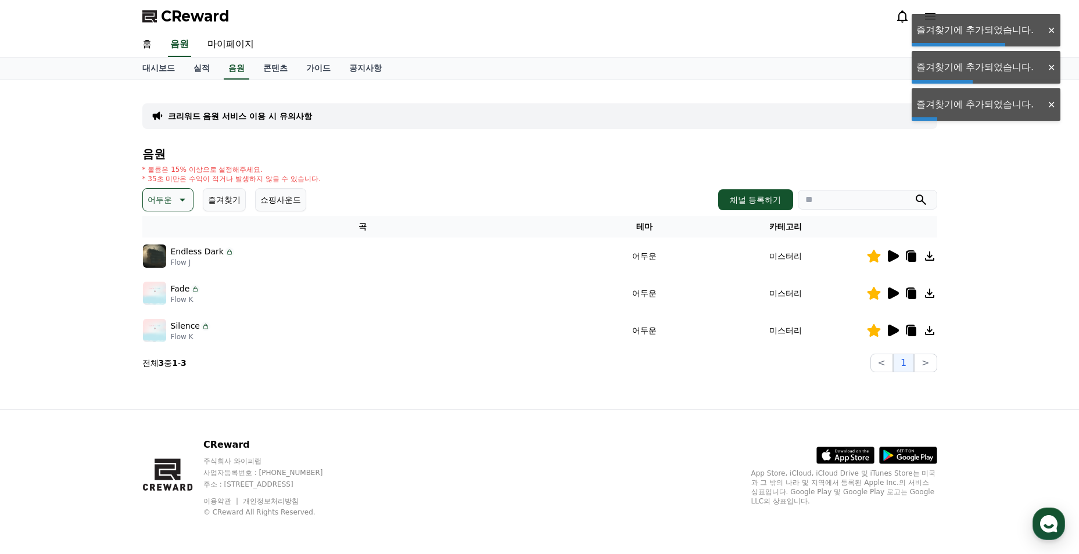
click at [888, 256] on icon at bounding box center [893, 256] width 11 height 12
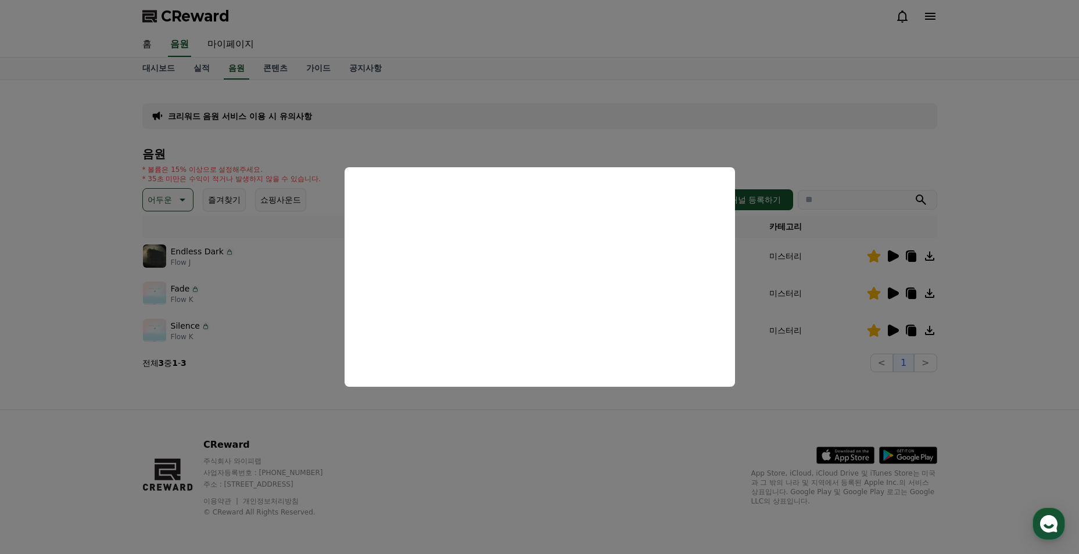
click at [465, 417] on button "close modal" at bounding box center [539, 277] width 1079 height 554
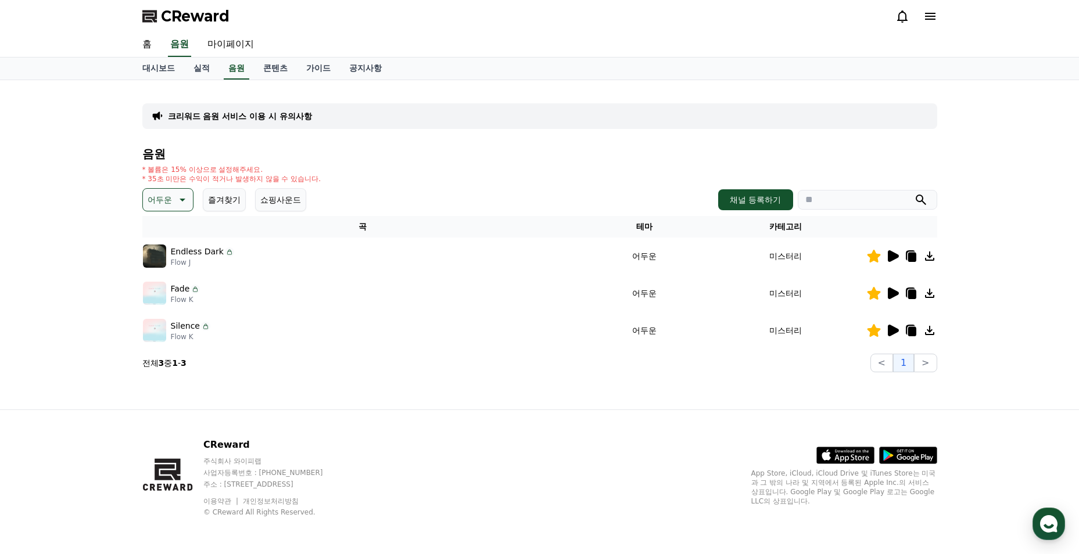
click at [895, 296] on icon at bounding box center [893, 294] width 11 height 12
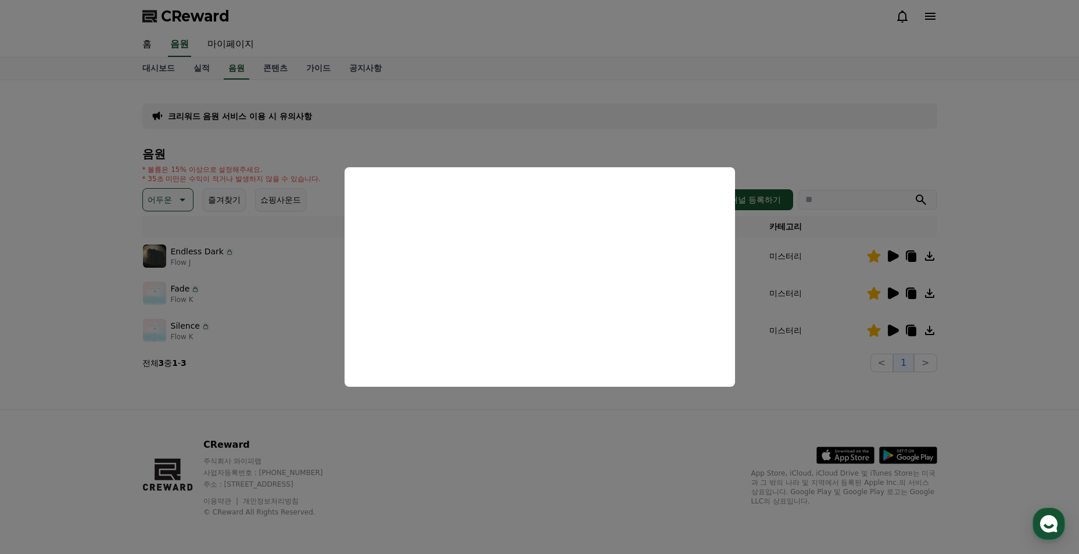
click at [776, 340] on button "close modal" at bounding box center [539, 277] width 1079 height 554
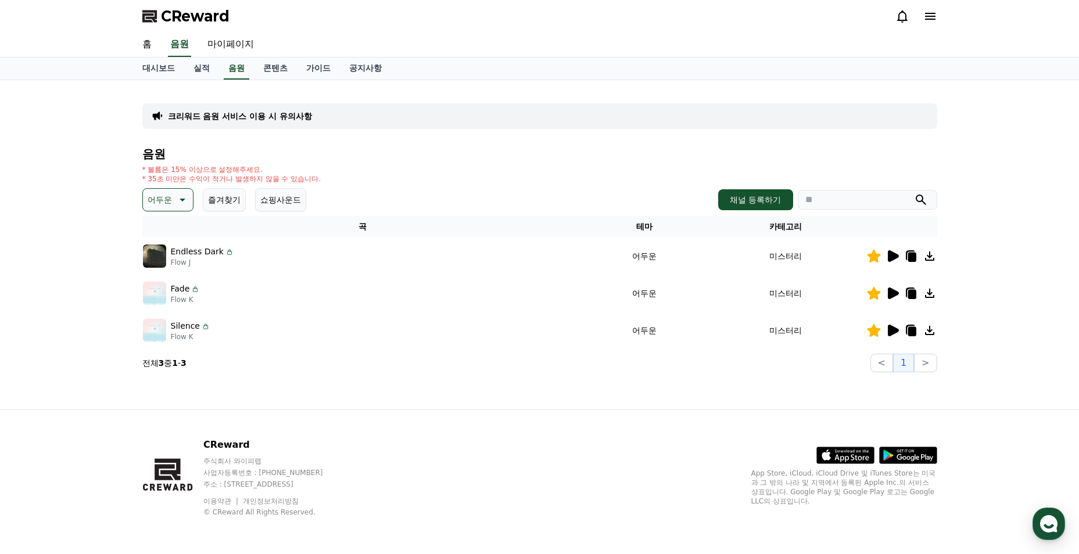
click at [887, 331] on icon at bounding box center [892, 331] width 14 height 14
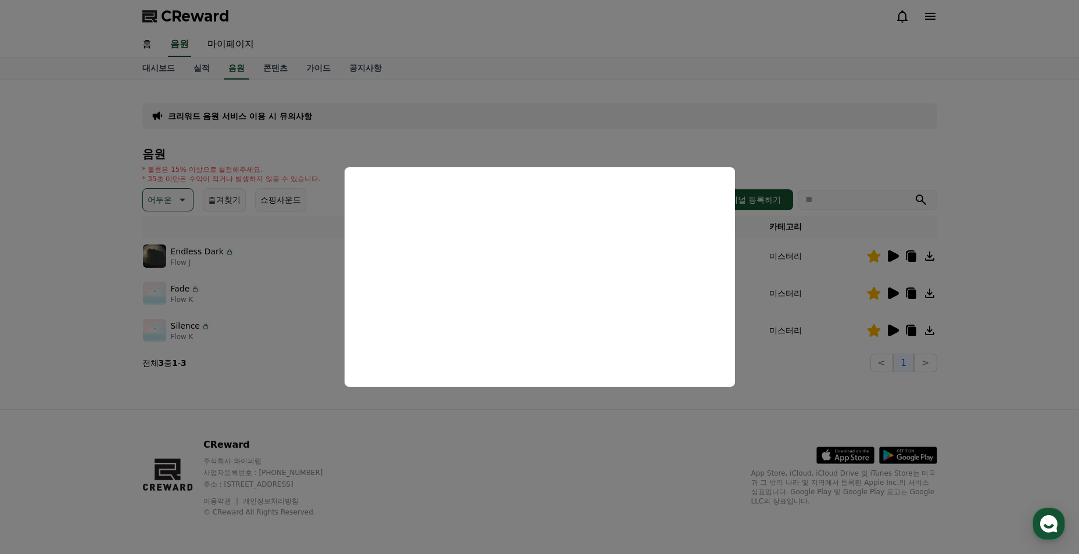
click at [417, 403] on button "close modal" at bounding box center [539, 277] width 1079 height 554
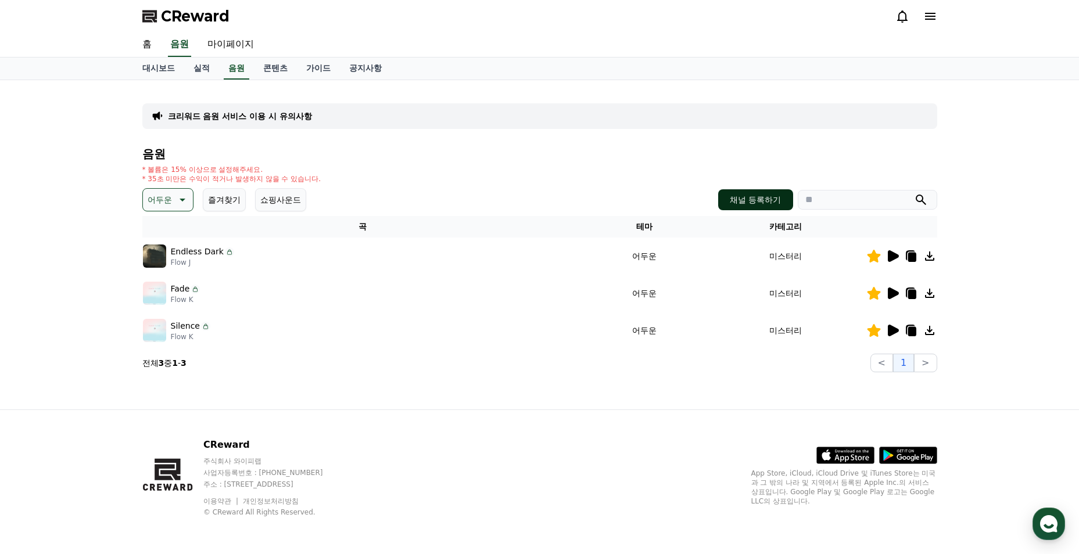
click at [740, 193] on button "채널 등록하기" at bounding box center [755, 199] width 74 height 21
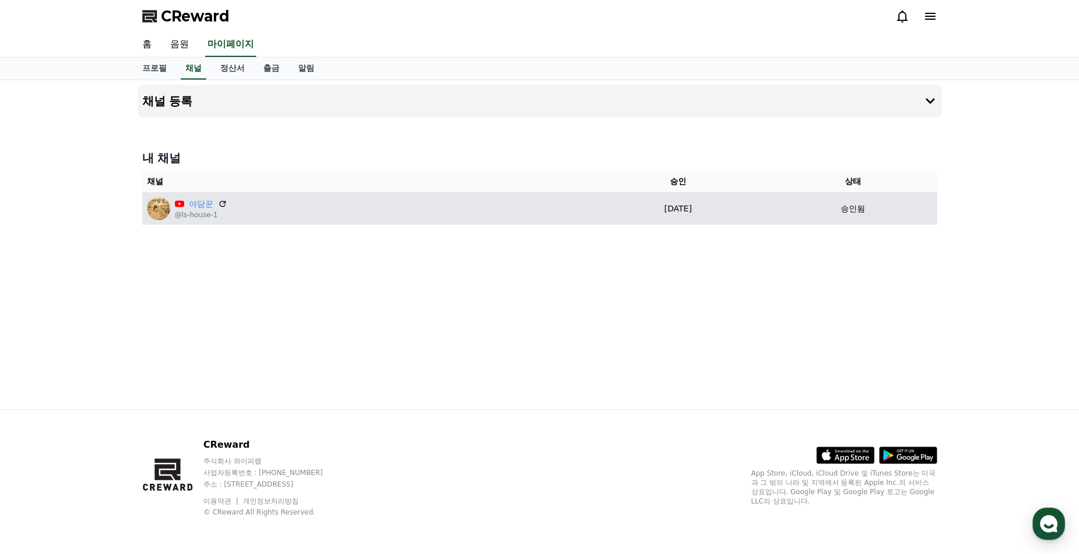
click at [233, 217] on div "야담꾼 @ls-house-1" at bounding box center [364, 208] width 435 height 23
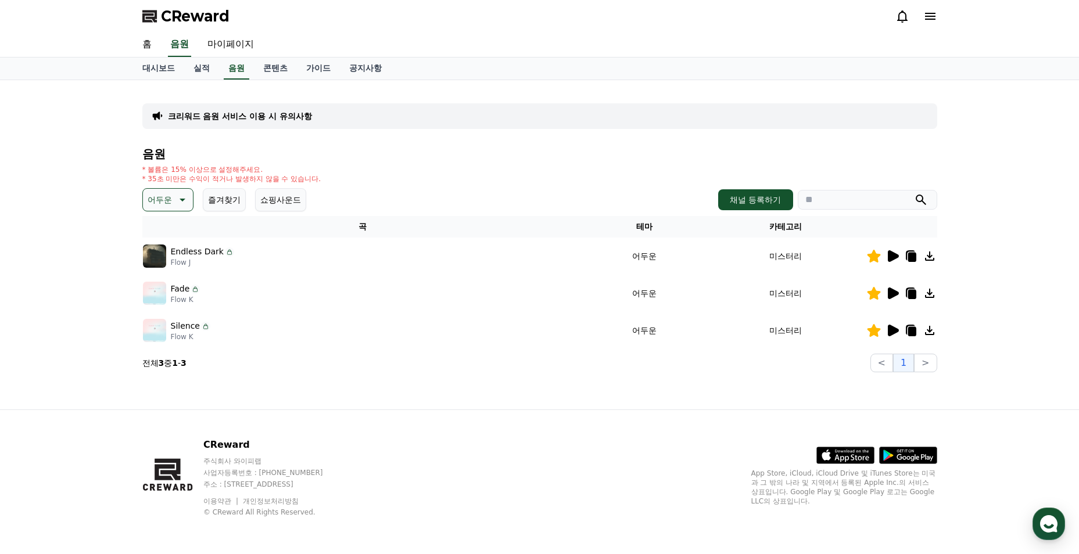
click at [179, 202] on icon at bounding box center [181, 200] width 14 height 14
click at [170, 299] on button "긴장되는" at bounding box center [165, 296] width 42 height 26
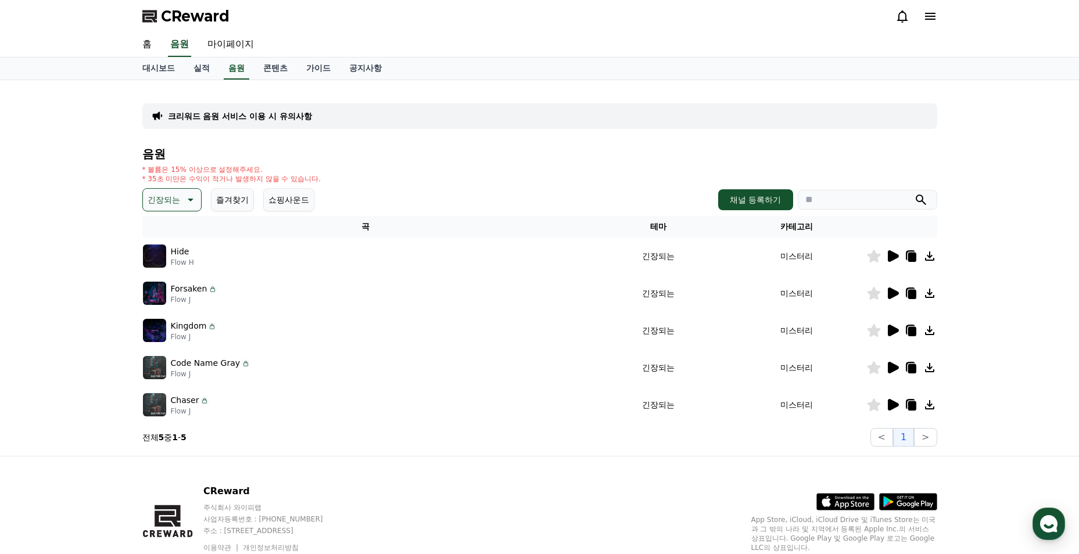
click at [871, 262] on icon at bounding box center [873, 256] width 13 height 13
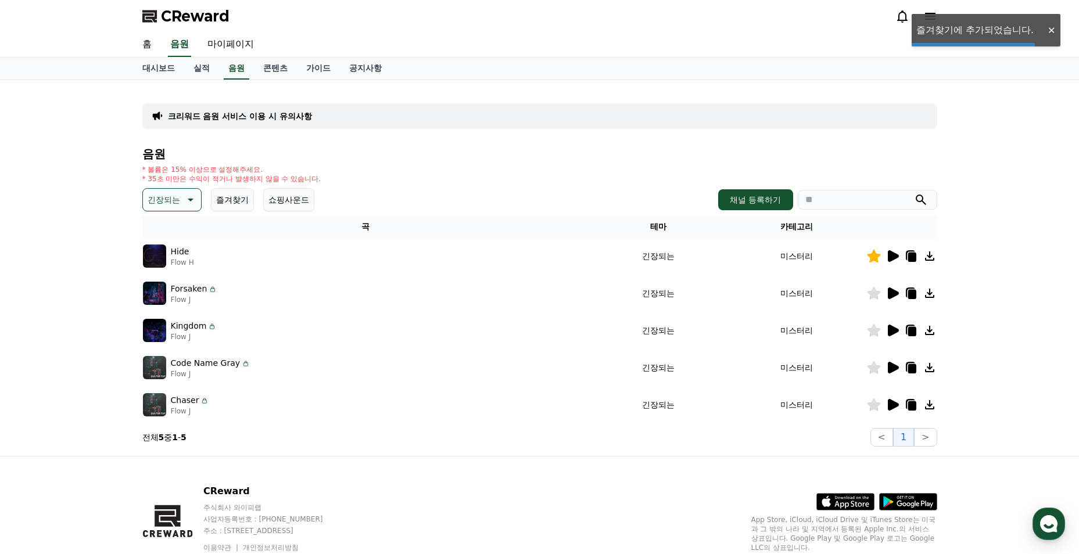
click at [873, 290] on icon at bounding box center [873, 293] width 13 height 13
click at [871, 333] on icon at bounding box center [873, 330] width 13 height 13
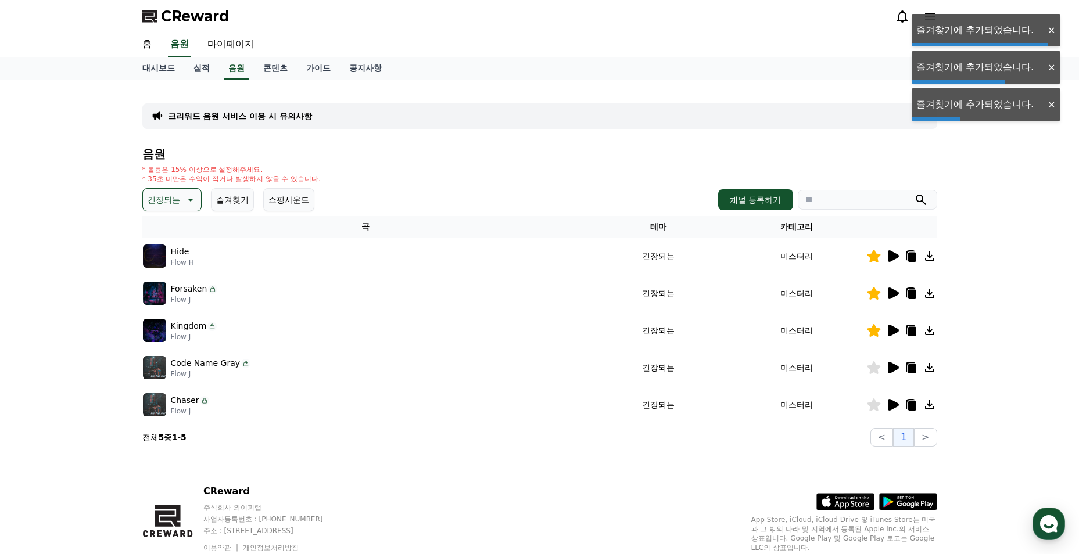
click at [874, 360] on td at bounding box center [901, 367] width 71 height 37
click at [873, 375] on td at bounding box center [901, 367] width 71 height 37
drag, startPoint x: 869, startPoint y: 367, endPoint x: 869, endPoint y: 378, distance: 10.5
click at [869, 367] on icon at bounding box center [873, 367] width 13 height 13
click at [870, 410] on icon at bounding box center [873, 405] width 13 height 13
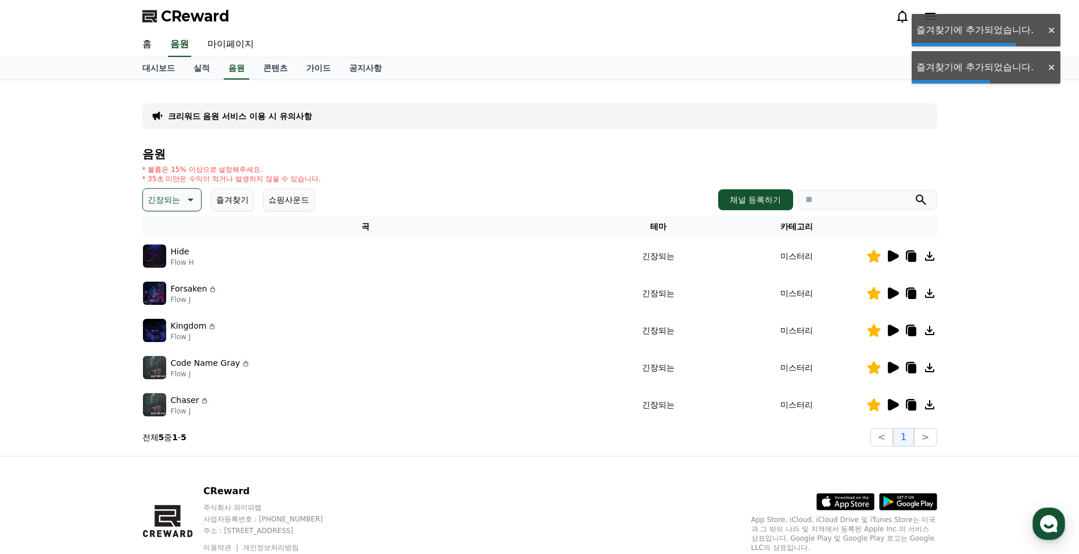
click at [181, 207] on button "긴장되는" at bounding box center [171, 199] width 59 height 23
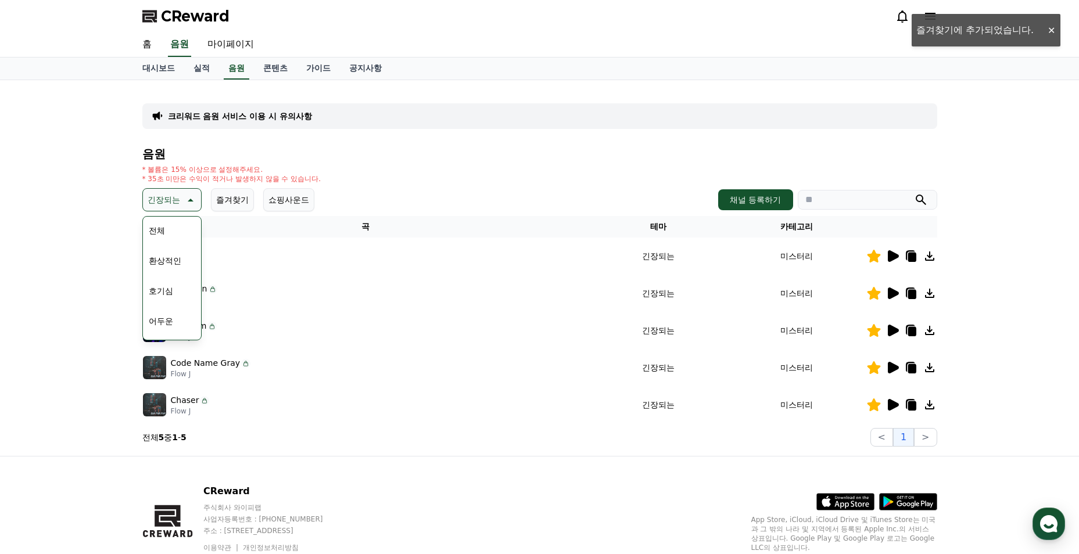
click at [173, 324] on button "어두운" at bounding box center [161, 321] width 34 height 26
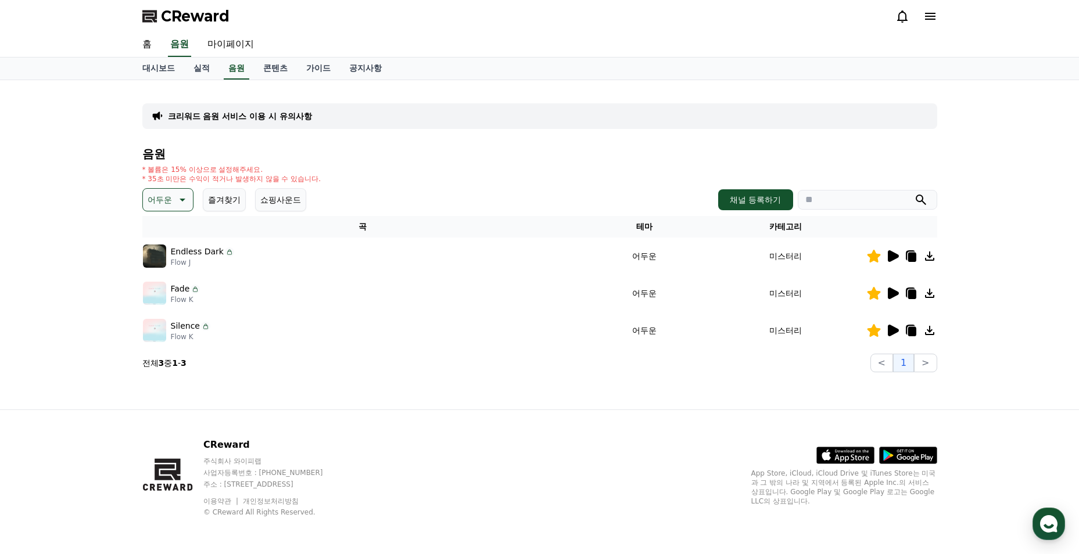
click at [170, 193] on p "어두운" at bounding box center [160, 200] width 24 height 16
click at [168, 274] on button "반전" at bounding box center [157, 268] width 26 height 26
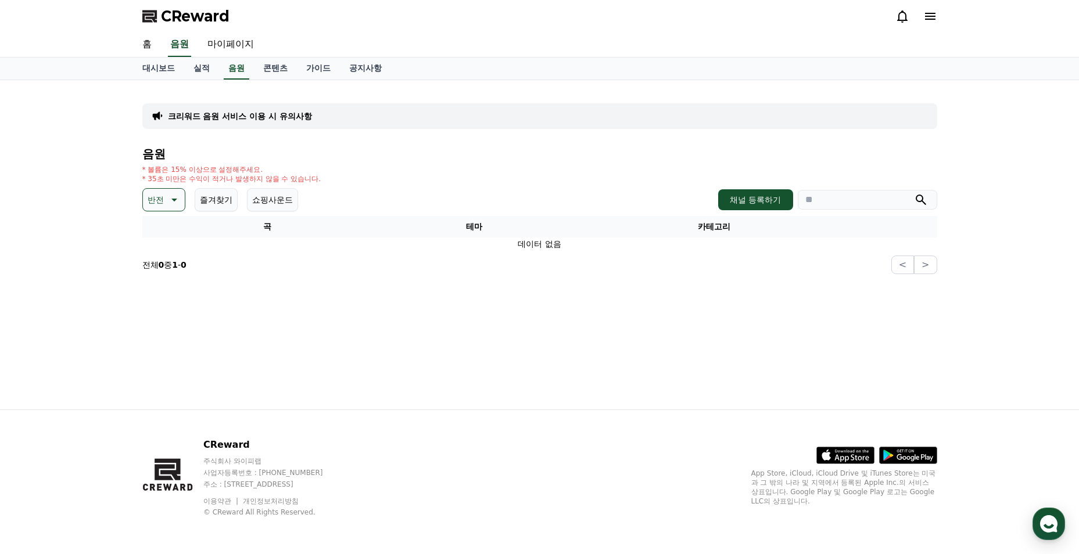
click at [173, 200] on icon at bounding box center [174, 200] width 6 height 3
click at [170, 250] on button "웅장한" at bounding box center [161, 240] width 34 height 26
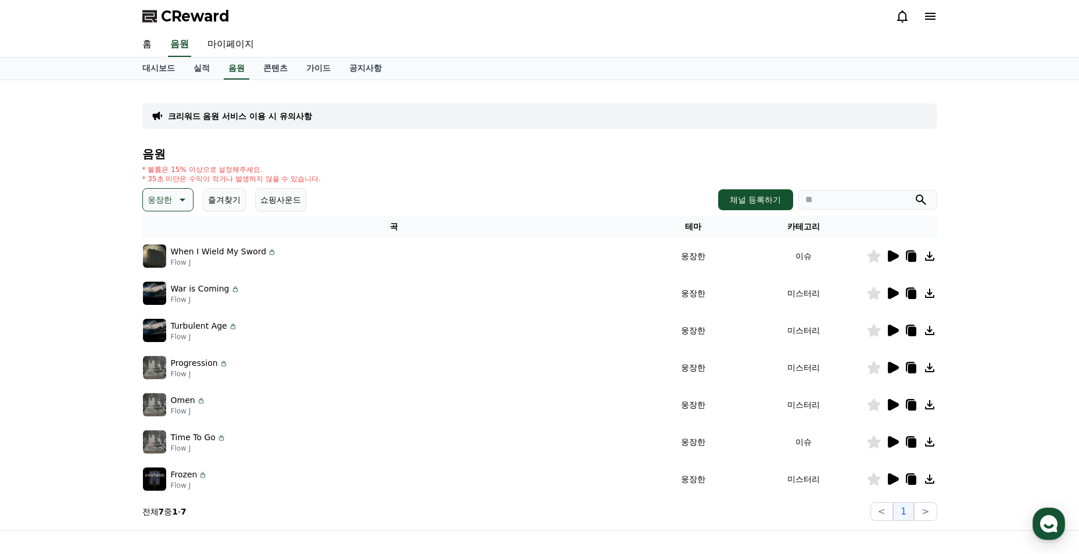
click at [892, 296] on icon at bounding box center [893, 294] width 11 height 12
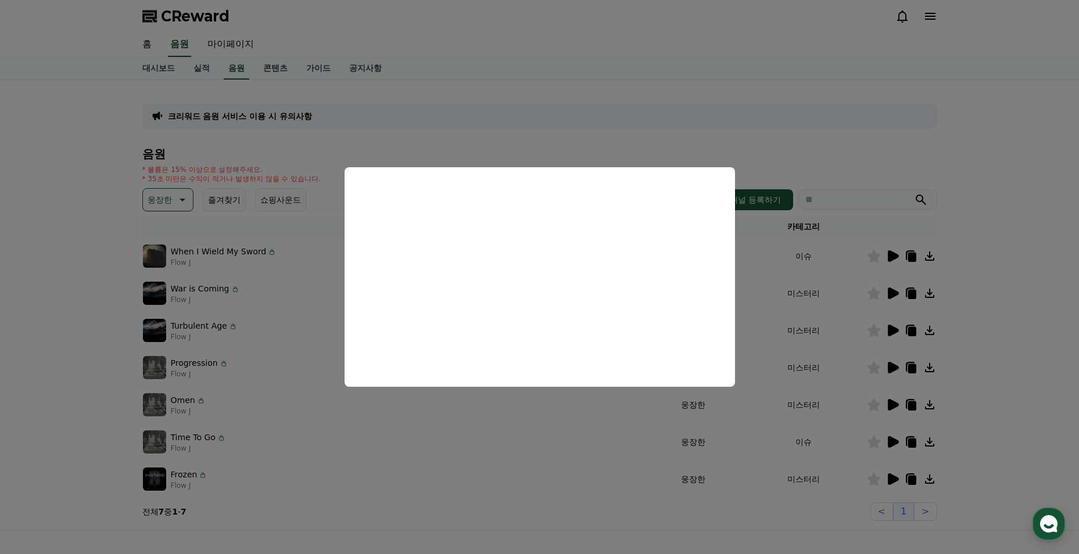
click at [525, 407] on button "close modal" at bounding box center [539, 277] width 1079 height 554
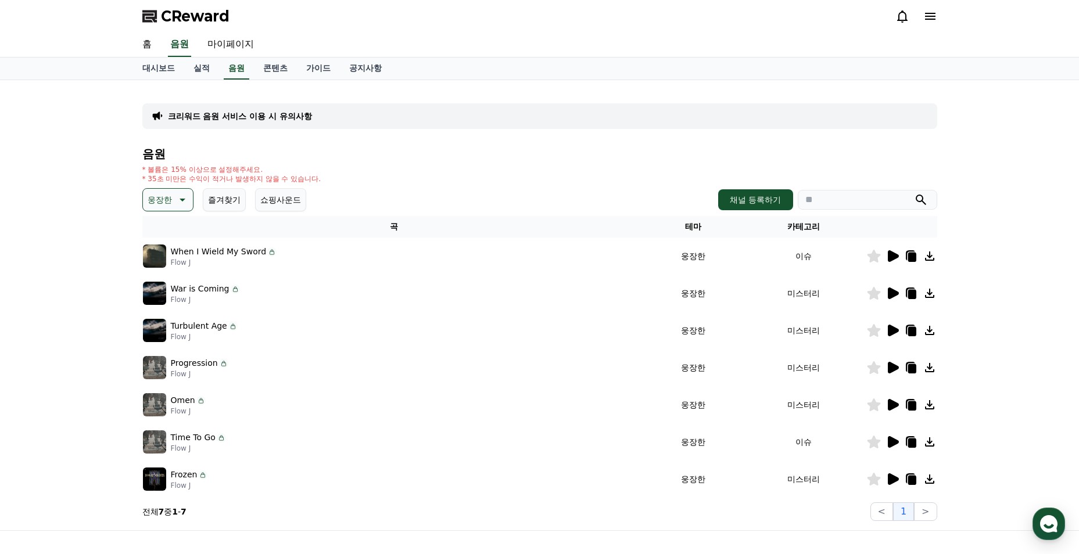
click at [892, 332] on icon at bounding box center [893, 331] width 11 height 12
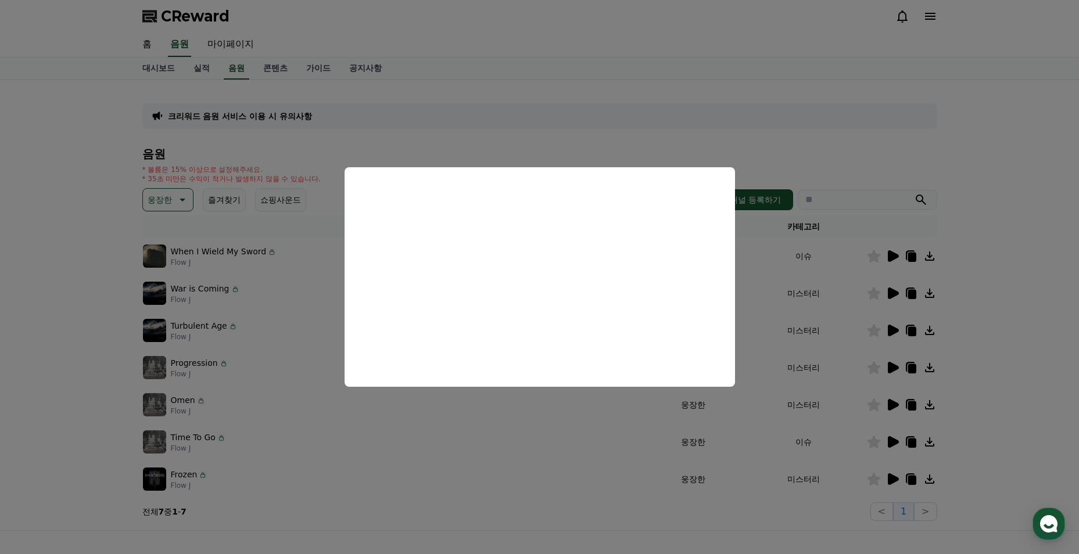
click at [511, 403] on button "close modal" at bounding box center [539, 277] width 1079 height 554
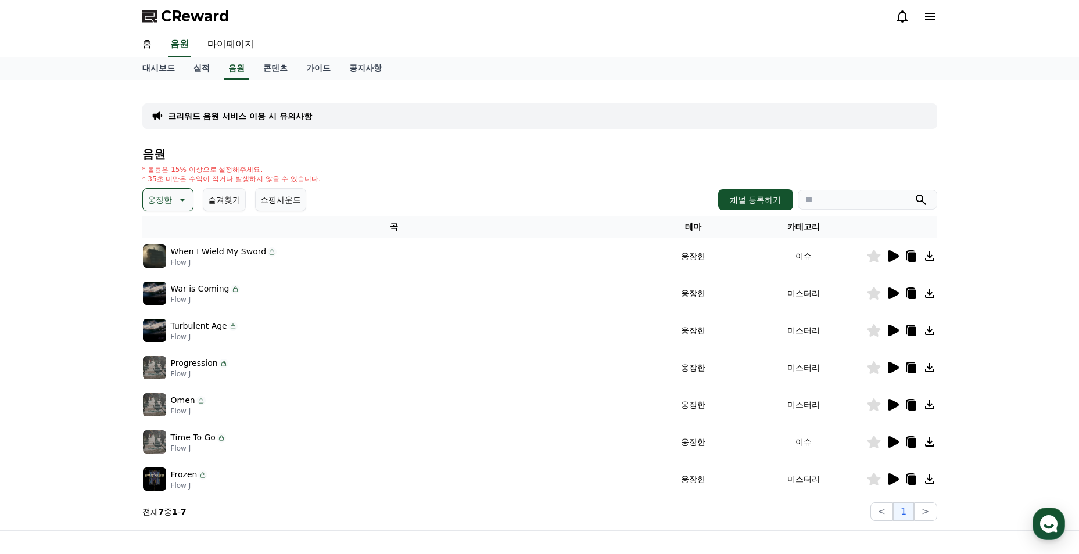
click at [180, 200] on icon at bounding box center [181, 200] width 14 height 14
click at [182, 322] on div "전체 환상적인 호기심 어두운 밝은 통통튀는 신나는 반전 웅장한 드라마틱 즐거움 분위기있는 EDM 그루브 슬픈 잔잔한 귀여운 감동적인 긴장되는 …" at bounding box center [169, 227] width 50 height 600
click at [181, 280] on button "분위기있는" at bounding box center [169, 273] width 50 height 26
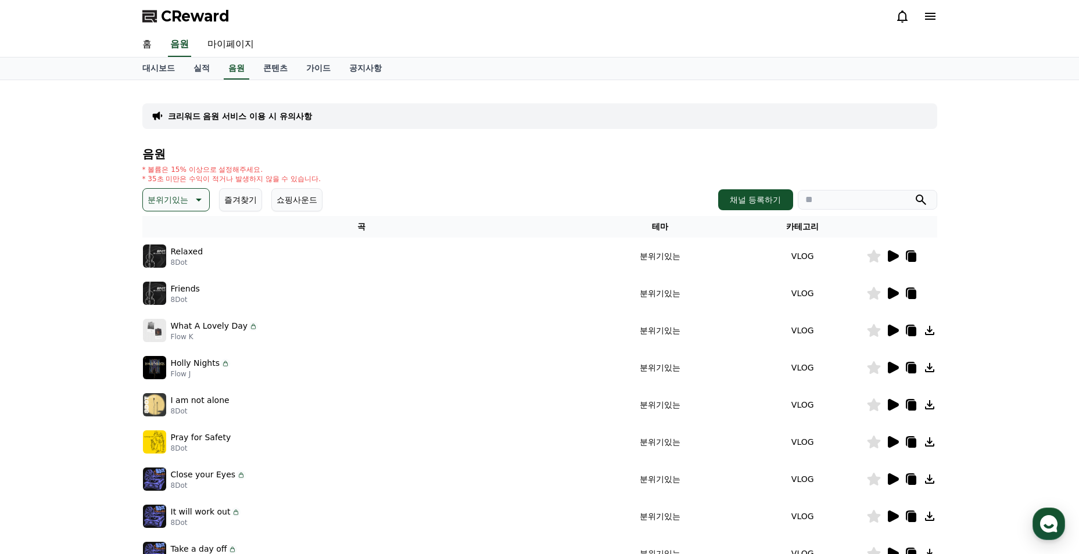
scroll to position [116, 0]
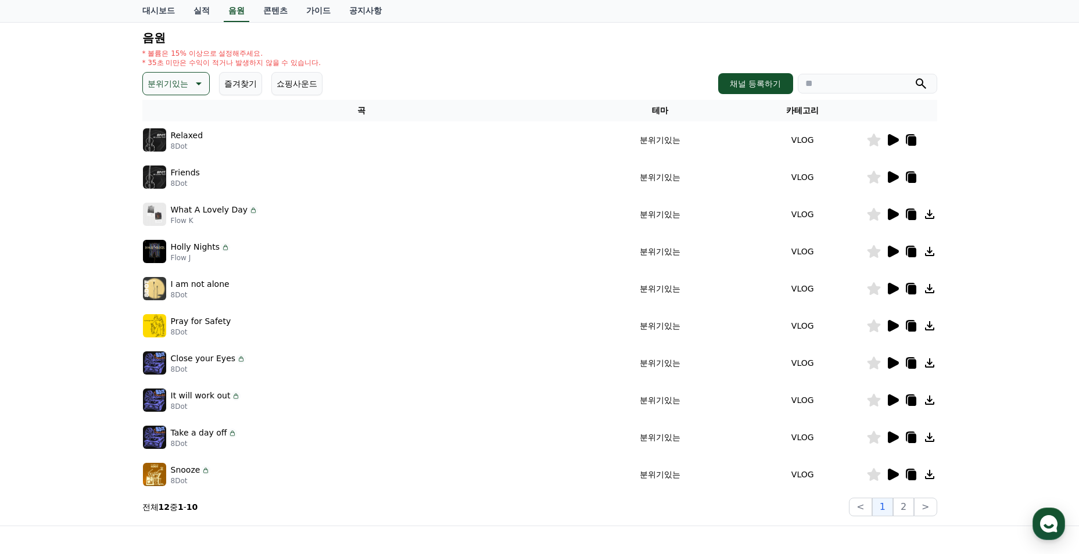
click at [161, 83] on p "분위기있는" at bounding box center [168, 84] width 41 height 16
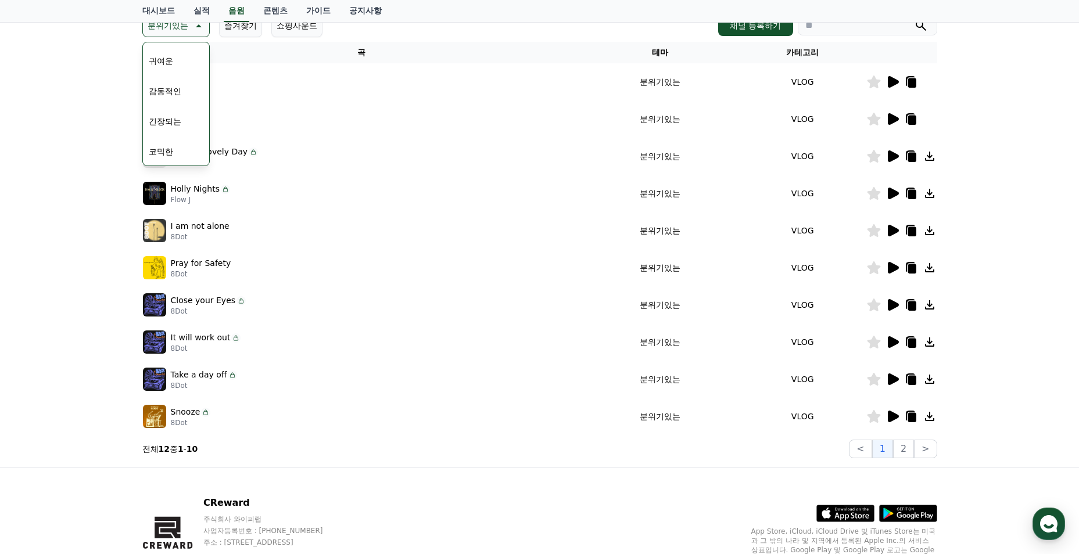
drag, startPoint x: 180, startPoint y: 92, endPoint x: 193, endPoint y: 92, distance: 13.4
click at [180, 91] on button "감동적인" at bounding box center [165, 91] width 42 height 26
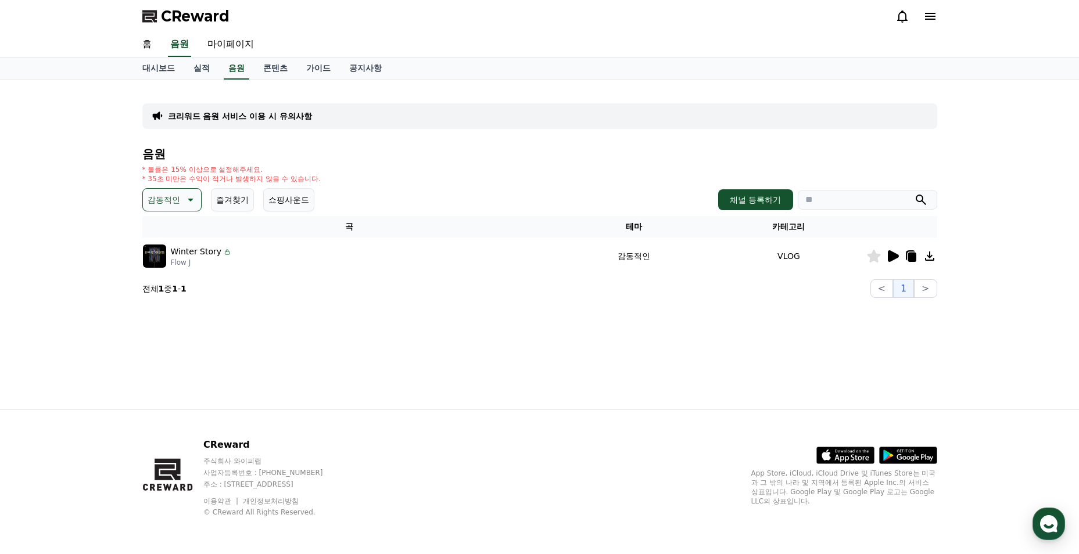
click at [231, 200] on button "즐겨찾기" at bounding box center [232, 199] width 43 height 23
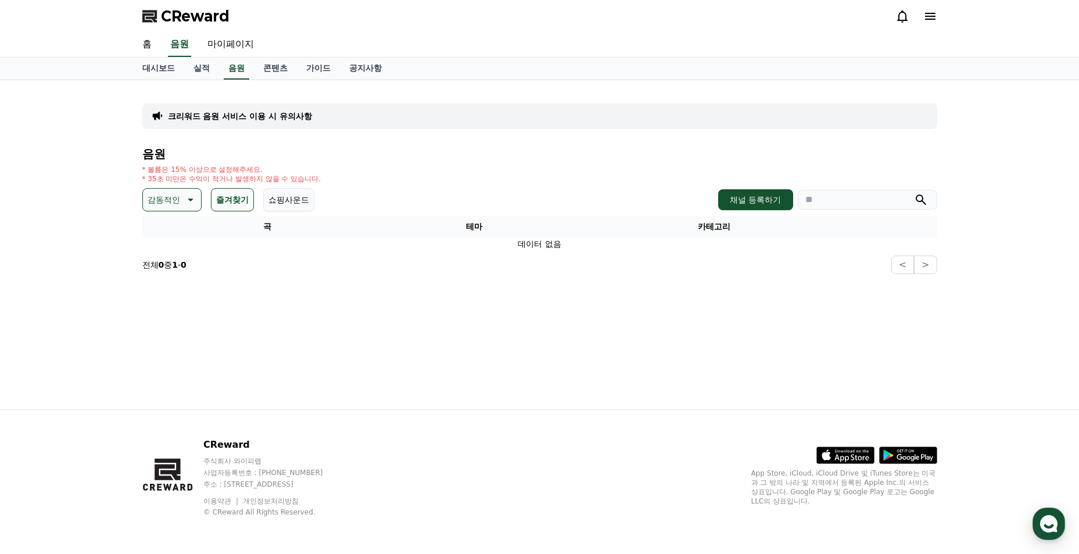
click at [286, 202] on button "쇼핑사운드" at bounding box center [288, 199] width 51 height 23
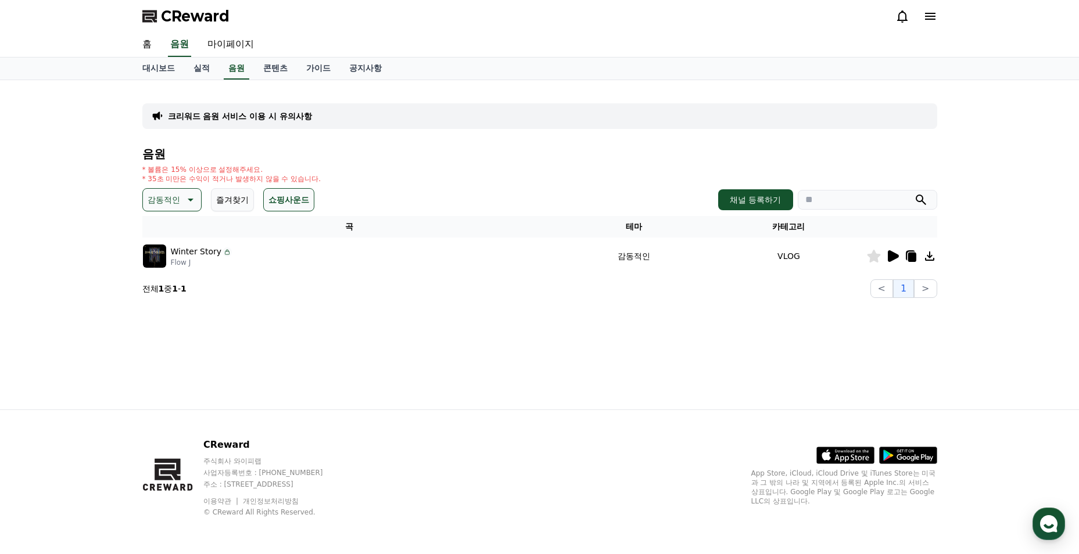
click at [191, 202] on icon at bounding box center [189, 200] width 14 height 14
click at [178, 230] on div "전체 환상적인 호기심 어두운 밝은 통통튀는 신나는 반전 웅장한 드라마틱 즐거움 분위기있는 EDM 그루브 슬픈 잔잔한 귀여운 감동적인 긴장되는 …" at bounding box center [172, 518] width 56 height 600
click at [168, 229] on button "전체" at bounding box center [157, 231] width 26 height 26
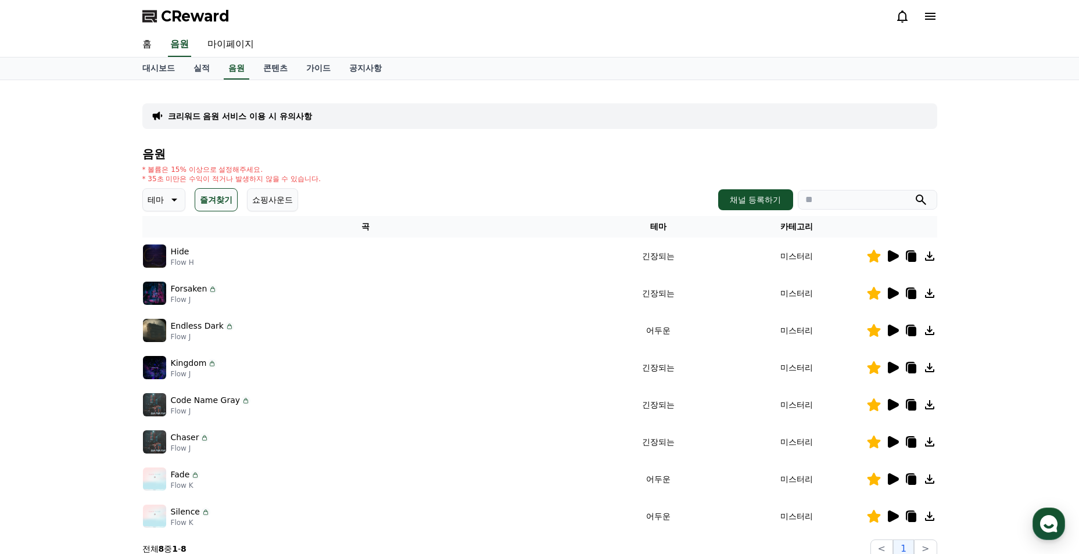
scroll to position [116, 0]
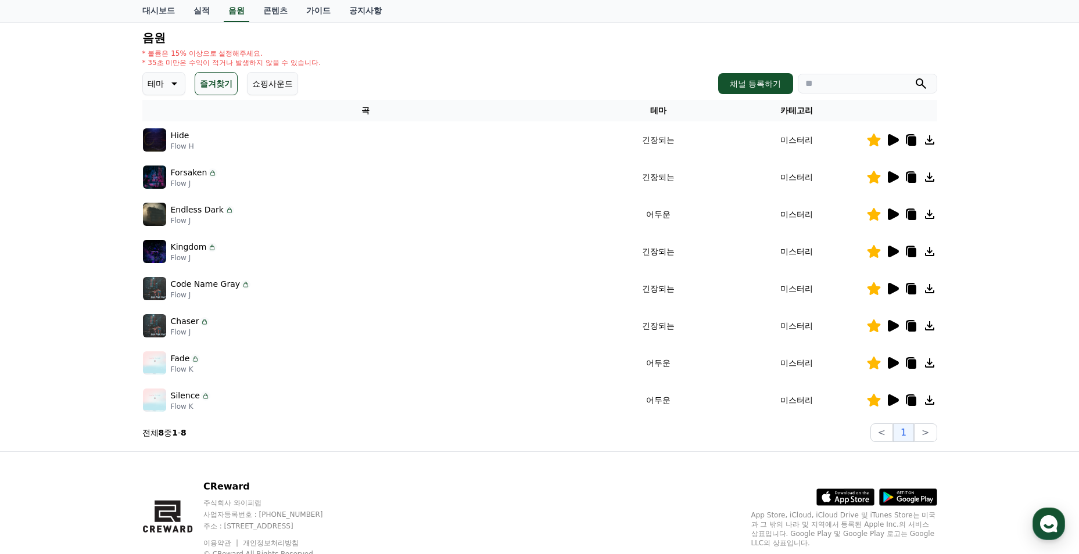
click at [891, 402] on icon at bounding box center [893, 400] width 11 height 12
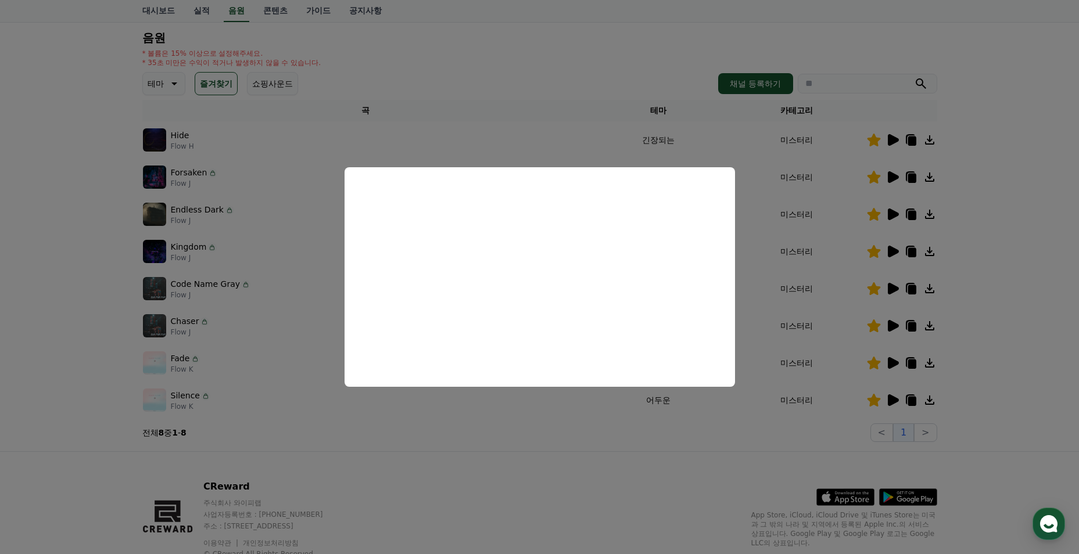
click at [564, 417] on button "close modal" at bounding box center [539, 277] width 1079 height 554
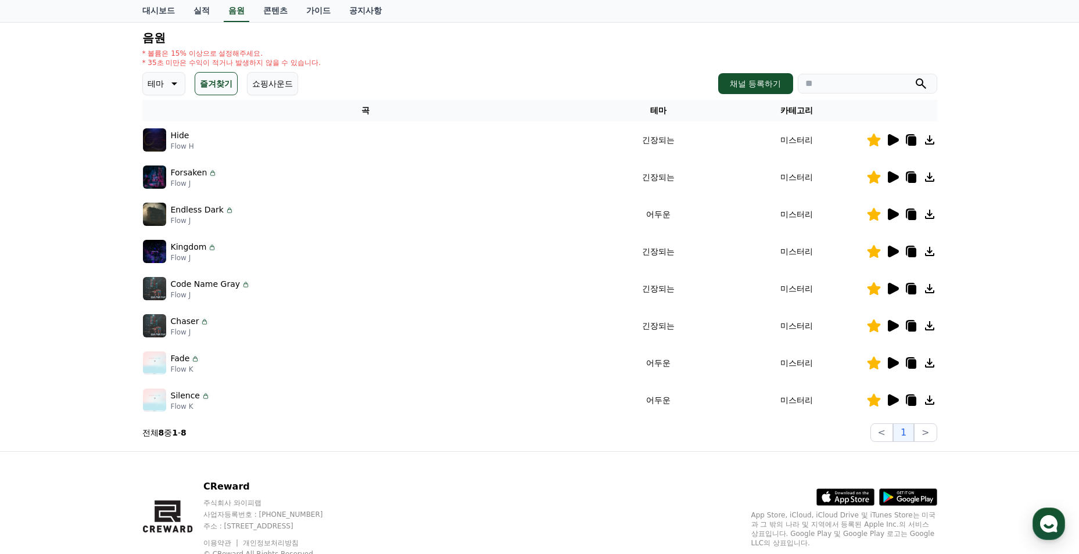
click at [892, 362] on icon at bounding box center [893, 363] width 11 height 12
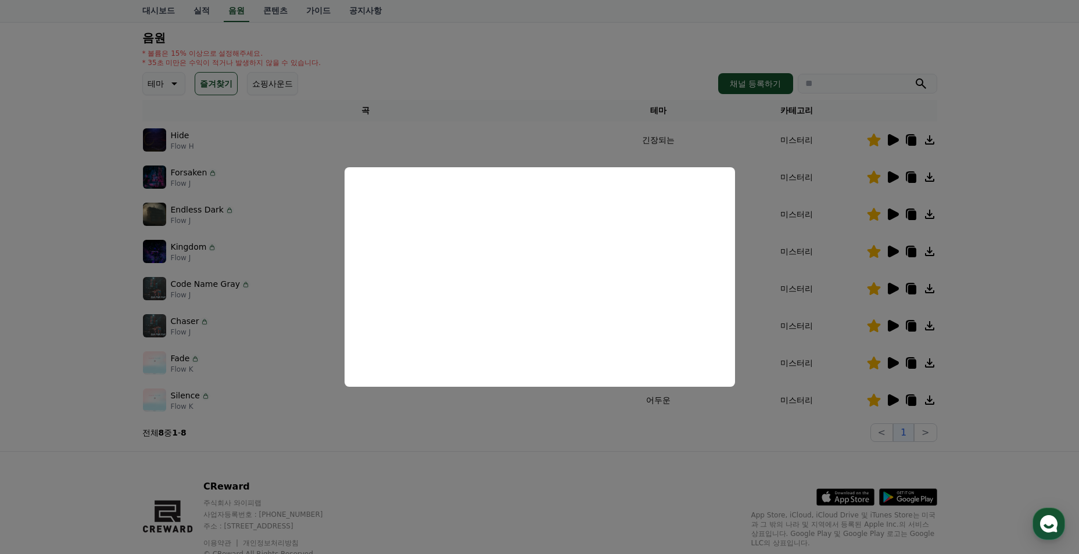
click at [595, 421] on button "close modal" at bounding box center [539, 277] width 1079 height 554
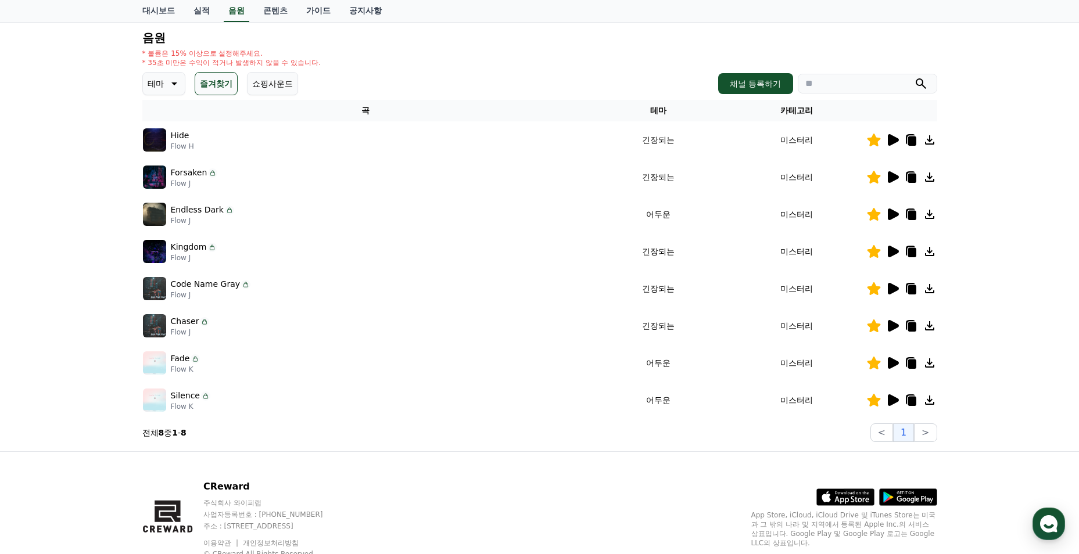
click at [888, 325] on icon at bounding box center [893, 326] width 11 height 12
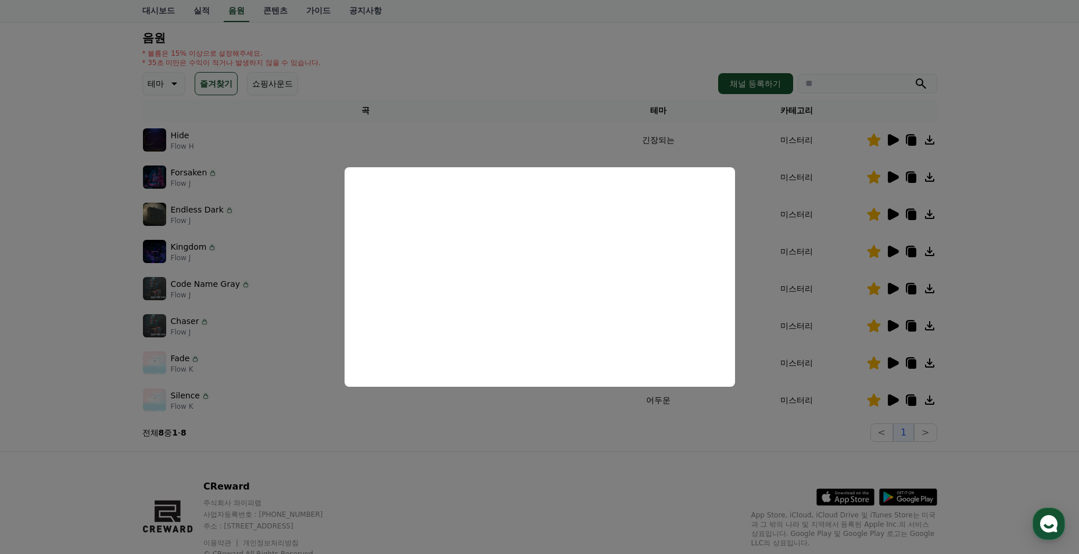
drag, startPoint x: 536, startPoint y: 421, endPoint x: 547, endPoint y: 426, distance: 13.0
click at [537, 422] on button "close modal" at bounding box center [539, 277] width 1079 height 554
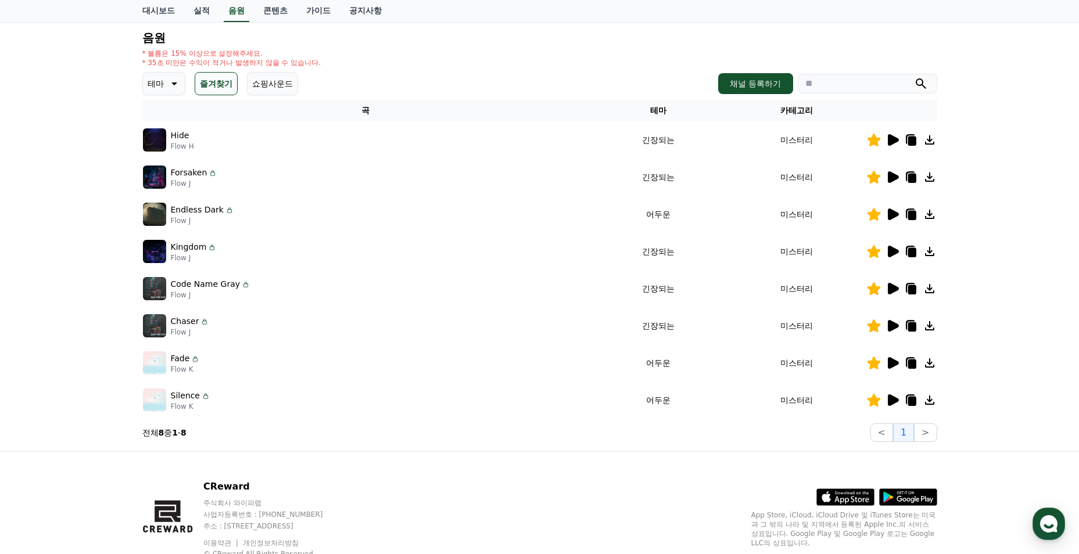
click at [891, 290] on icon at bounding box center [893, 289] width 11 height 12
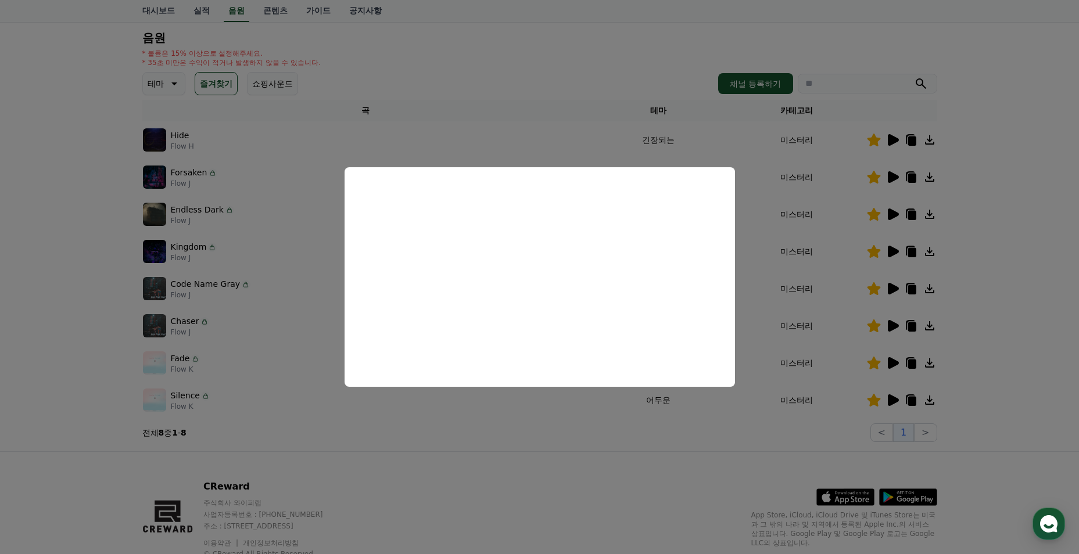
click at [576, 414] on button "close modal" at bounding box center [539, 277] width 1079 height 554
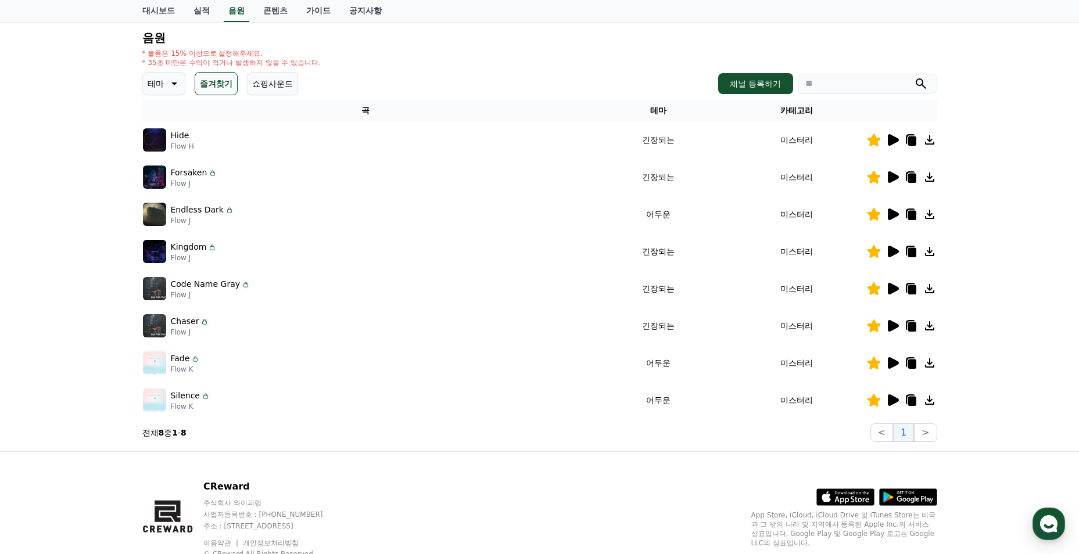
click at [892, 247] on icon at bounding box center [893, 252] width 11 height 12
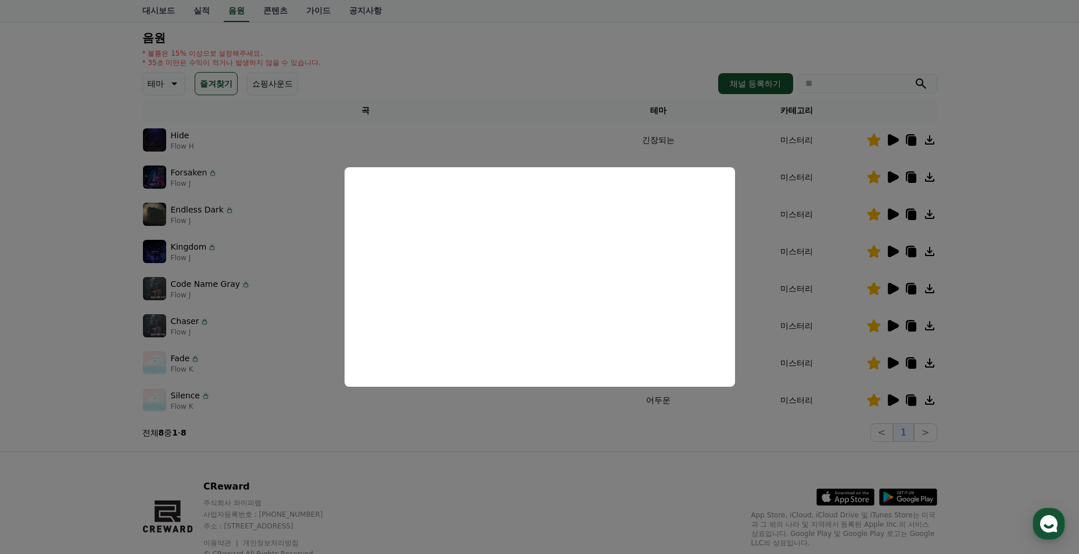
click at [539, 402] on button "close modal" at bounding box center [539, 277] width 1079 height 554
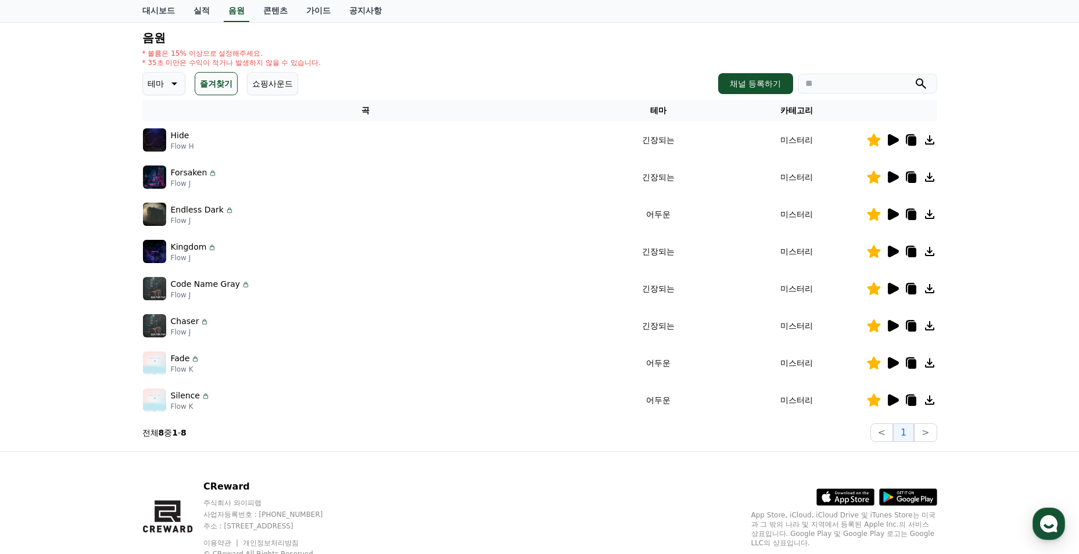
click at [898, 214] on icon at bounding box center [893, 215] width 11 height 12
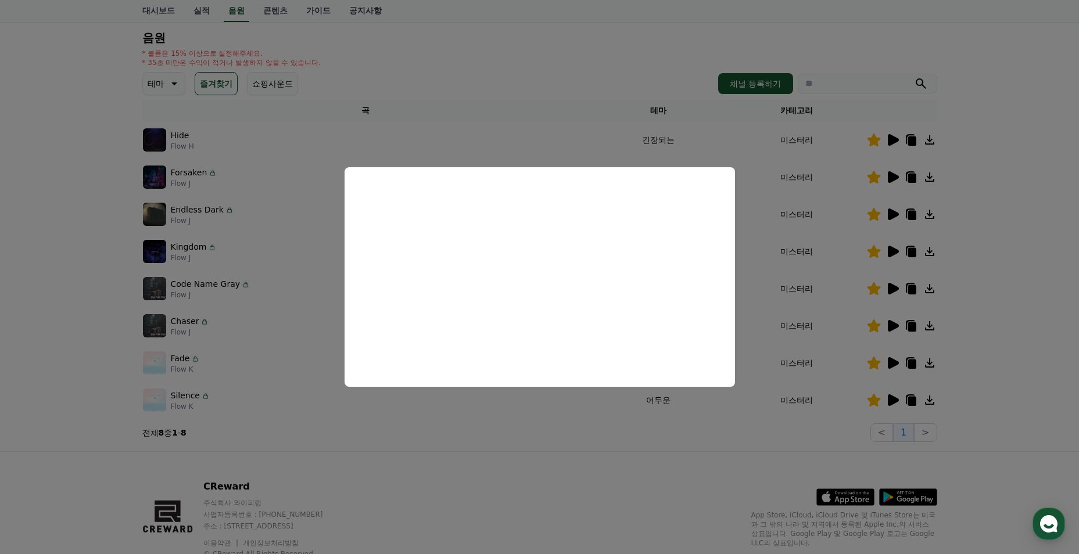
click at [465, 426] on button "close modal" at bounding box center [539, 277] width 1079 height 554
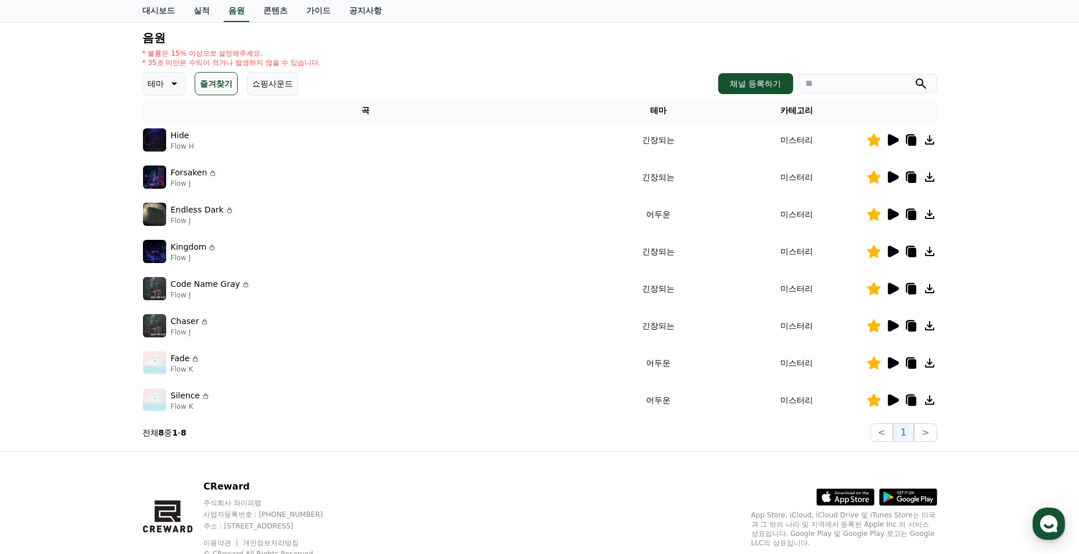
click at [898, 216] on icon at bounding box center [892, 214] width 14 height 14
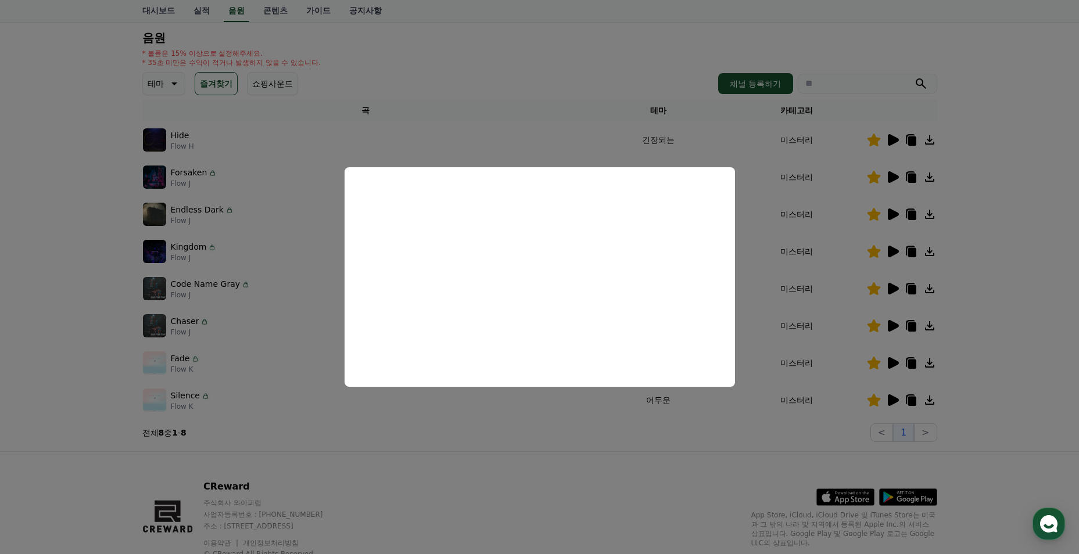
click at [765, 206] on button "close modal" at bounding box center [539, 277] width 1079 height 554
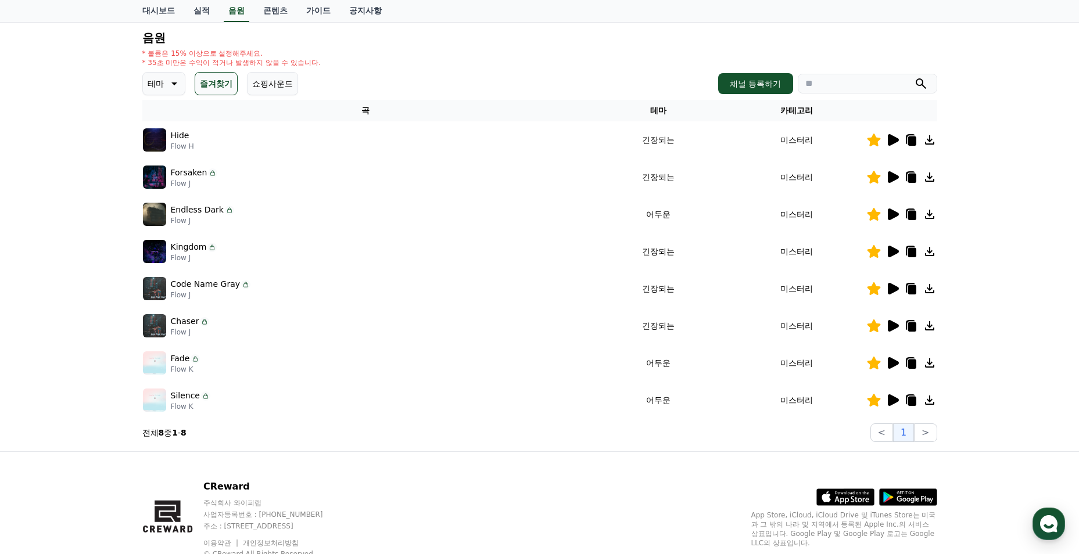
click at [889, 141] on icon at bounding box center [893, 140] width 11 height 12
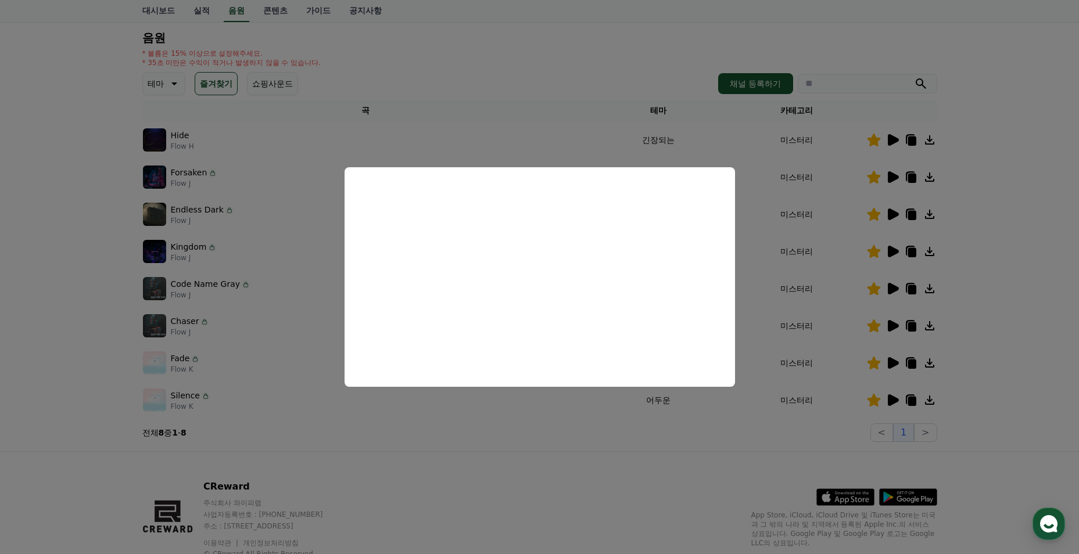
click at [568, 421] on button "close modal" at bounding box center [539, 277] width 1079 height 554
